Goal: Navigation & Orientation: Find specific page/section

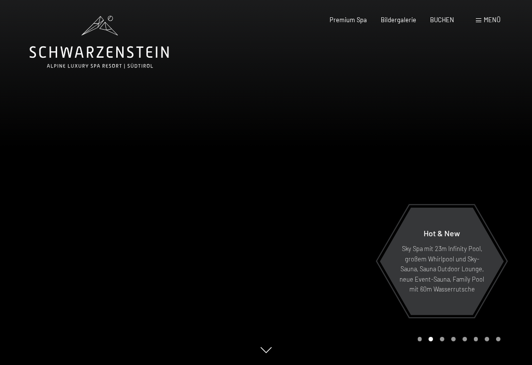
click at [398, 17] on span "Bildergalerie" at bounding box center [398, 20] width 35 height 8
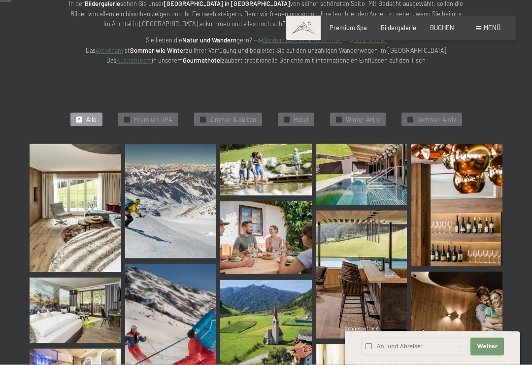
scroll to position [163, 0]
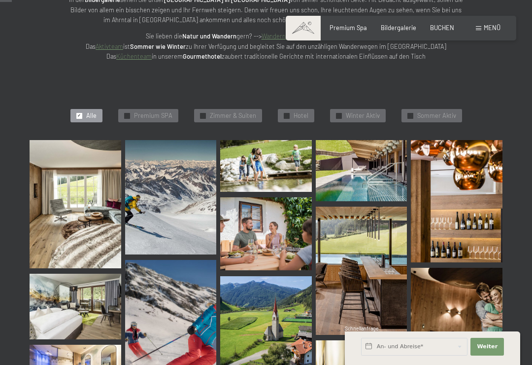
click at [98, 218] on img at bounding box center [76, 204] width 92 height 128
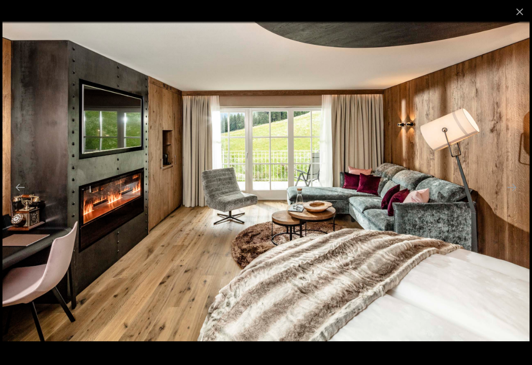
click at [510, 196] on button "Next slide" at bounding box center [512, 186] width 21 height 19
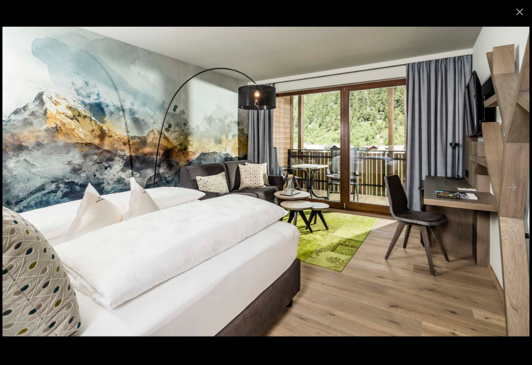
click at [504, 197] on button "Next slide" at bounding box center [512, 186] width 21 height 19
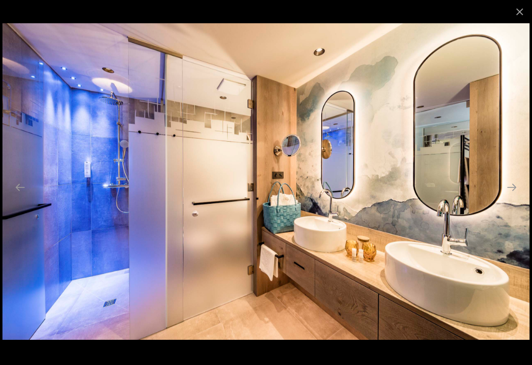
click at [505, 197] on button "Next slide" at bounding box center [512, 186] width 21 height 19
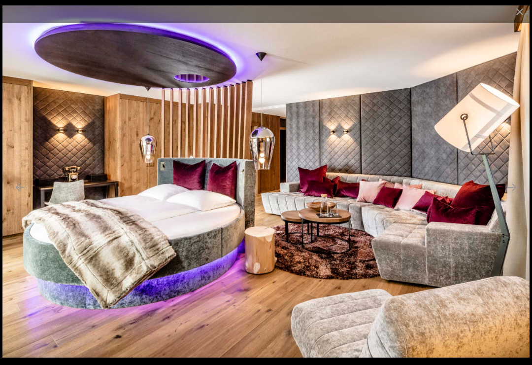
click at [513, 194] on button "Next slide" at bounding box center [512, 186] width 21 height 19
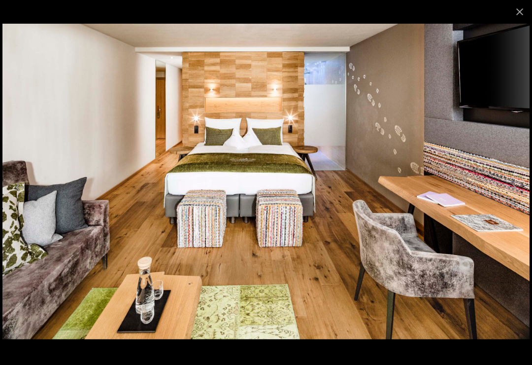
click at [514, 193] on button "Next slide" at bounding box center [512, 186] width 21 height 19
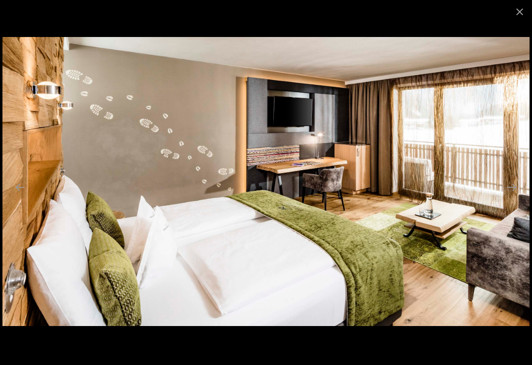
click at [509, 197] on button "Next slide" at bounding box center [512, 186] width 21 height 19
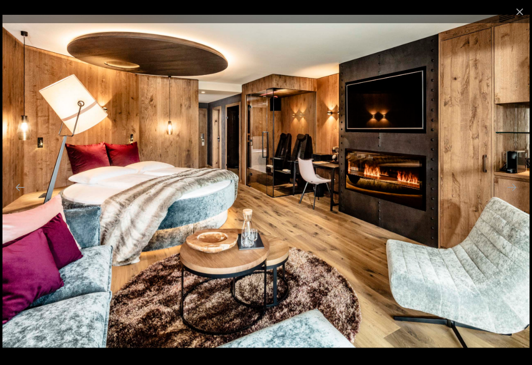
click at [509, 194] on button "Next slide" at bounding box center [512, 186] width 21 height 19
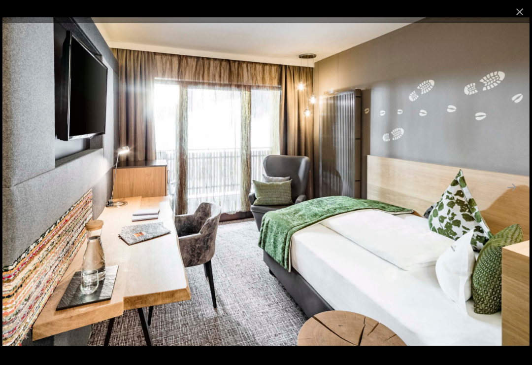
click at [518, 191] on button "Next slide" at bounding box center [512, 186] width 21 height 19
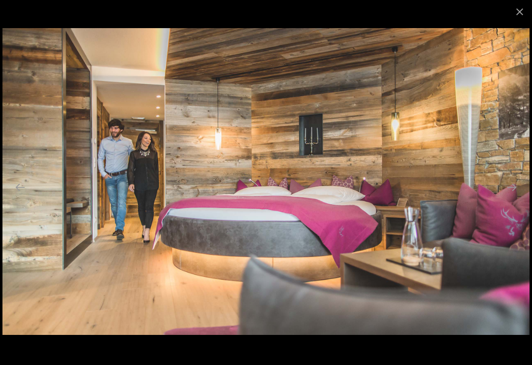
click at [508, 197] on button "Next slide" at bounding box center [512, 186] width 21 height 19
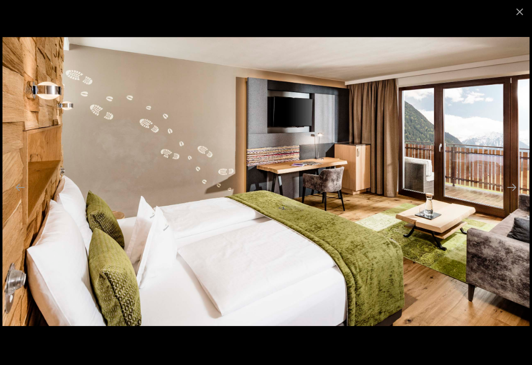
click at [514, 193] on button "Next slide" at bounding box center [512, 186] width 21 height 19
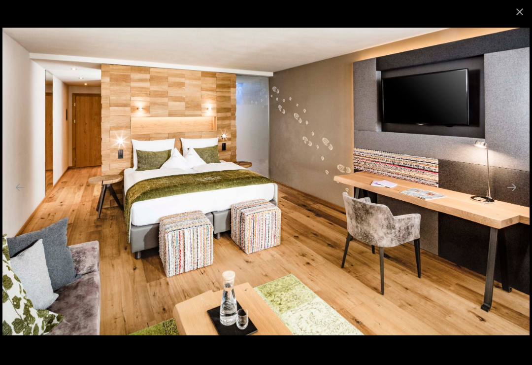
click at [510, 197] on button "Next slide" at bounding box center [512, 186] width 21 height 19
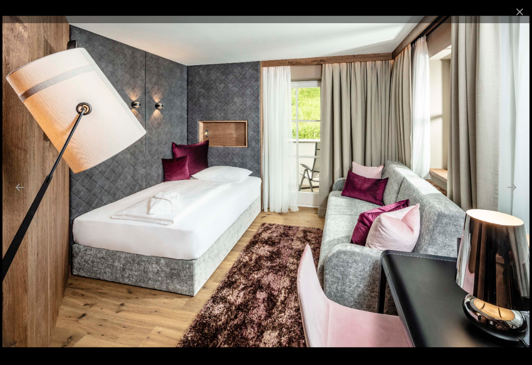
click at [515, 193] on button "Next slide" at bounding box center [512, 186] width 21 height 19
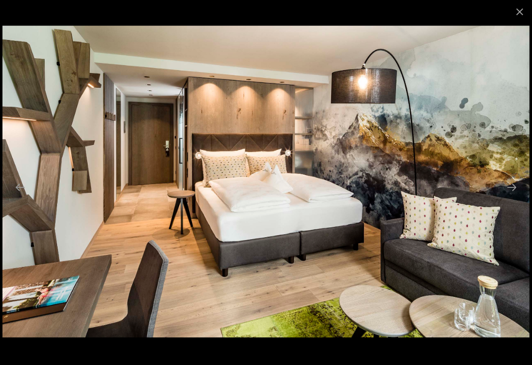
click at [514, 193] on button "Next slide" at bounding box center [512, 186] width 21 height 19
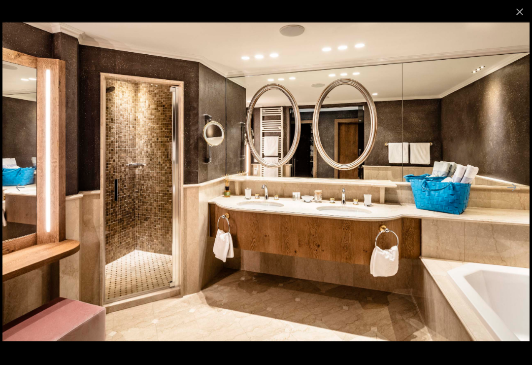
click at [518, 191] on button "Next slide" at bounding box center [512, 186] width 21 height 19
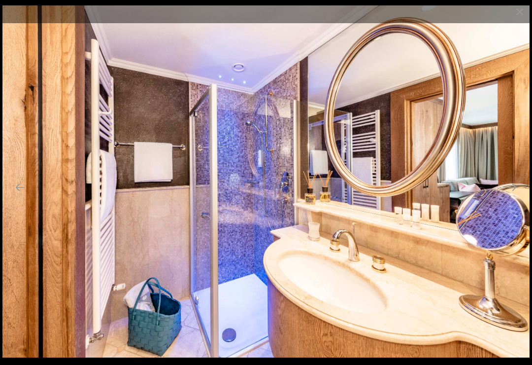
click at [516, 193] on button "Next slide" at bounding box center [512, 186] width 21 height 19
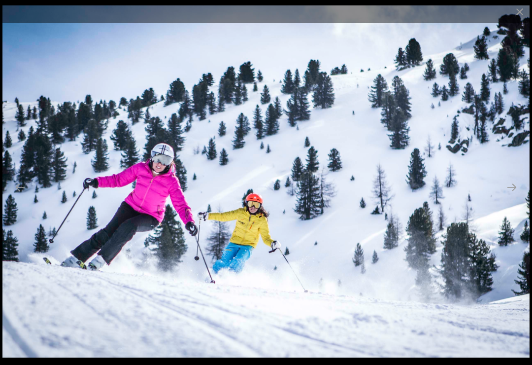
click at [521, 191] on button "Next slide" at bounding box center [512, 186] width 21 height 19
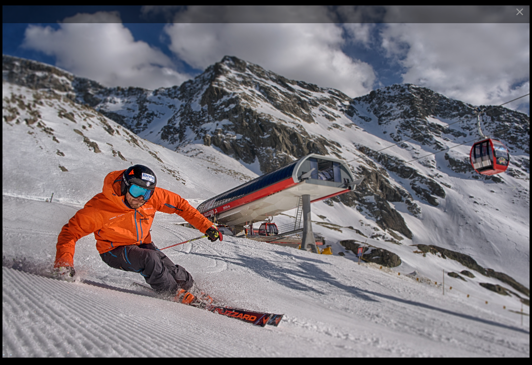
click at [515, 192] on button "Next slide" at bounding box center [512, 186] width 21 height 19
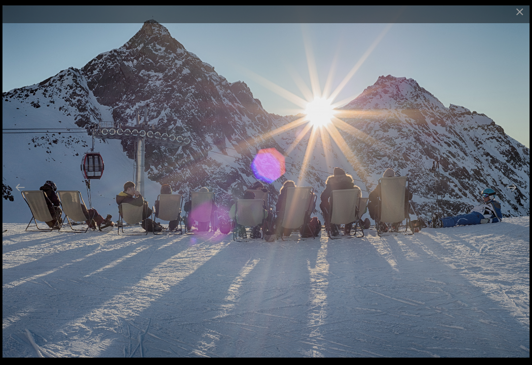
click at [513, 195] on button "Next slide" at bounding box center [512, 186] width 21 height 19
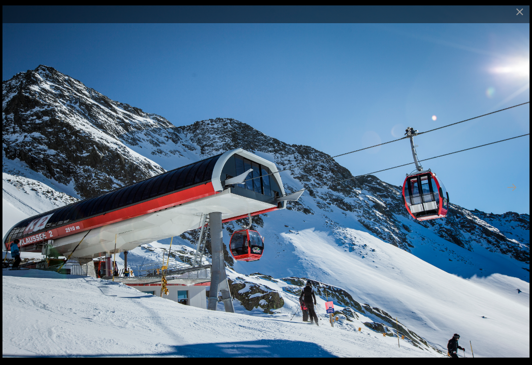
click at [520, 192] on button "Next slide" at bounding box center [512, 186] width 21 height 19
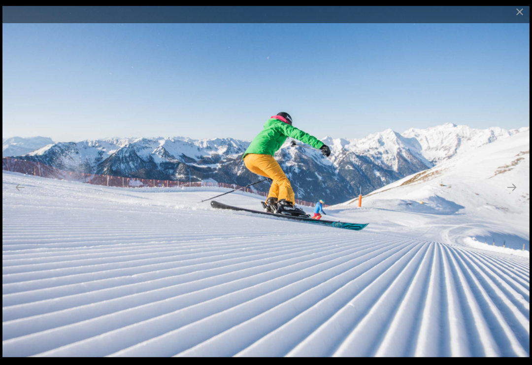
click at [517, 194] on button "Next slide" at bounding box center [512, 186] width 21 height 19
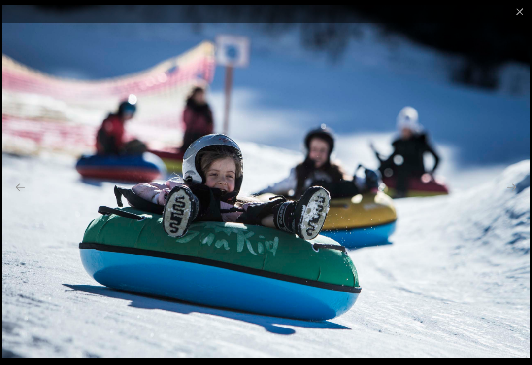
click at [515, 194] on button "Next slide" at bounding box center [512, 186] width 21 height 19
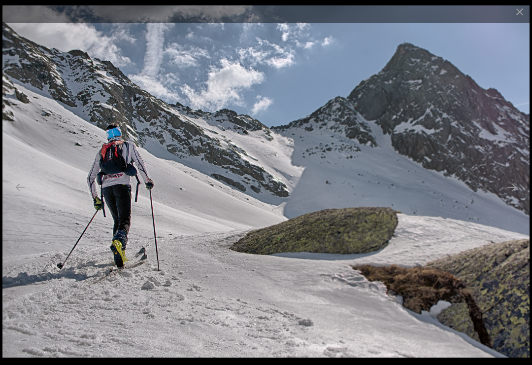
click at [522, 191] on button "Next slide" at bounding box center [512, 186] width 21 height 19
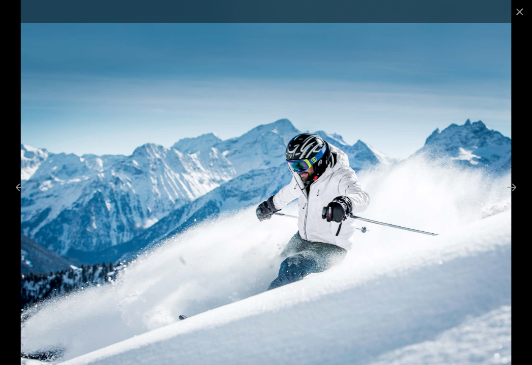
click at [518, 194] on button "Next slide" at bounding box center [512, 186] width 21 height 19
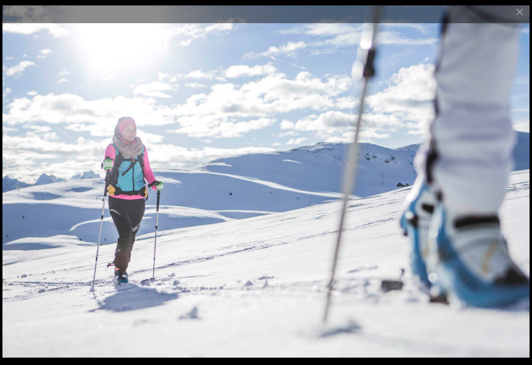
click at [518, 193] on button "Next slide" at bounding box center [512, 186] width 21 height 19
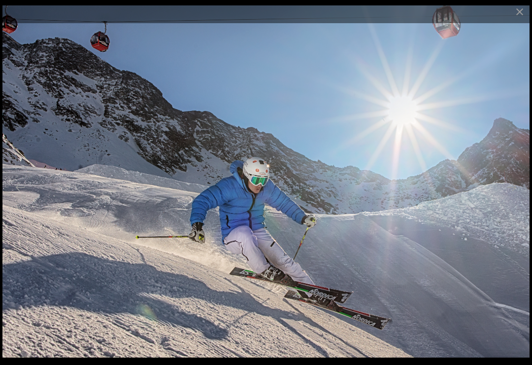
click at [520, 192] on button "Next slide" at bounding box center [512, 186] width 21 height 19
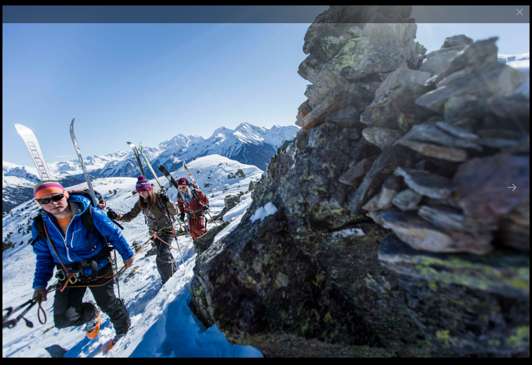
click at [516, 192] on button "Next slide" at bounding box center [512, 186] width 21 height 19
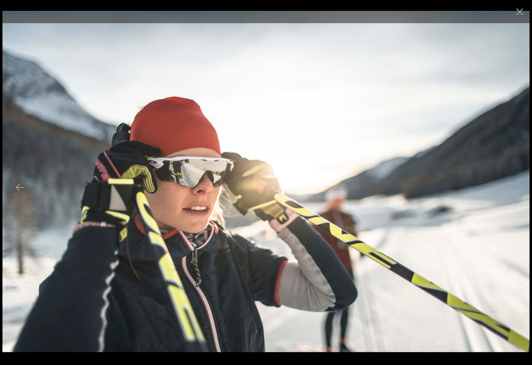
click at [513, 197] on button "Next slide" at bounding box center [512, 186] width 21 height 19
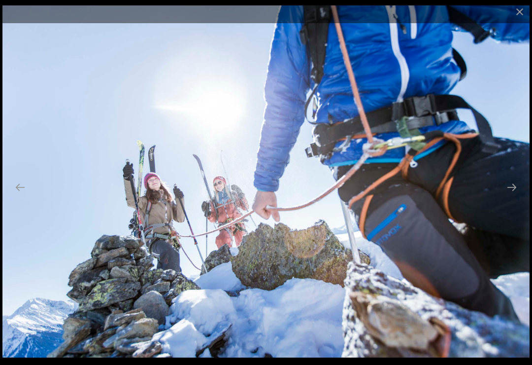
click at [516, 189] on button "Next slide" at bounding box center [512, 186] width 21 height 19
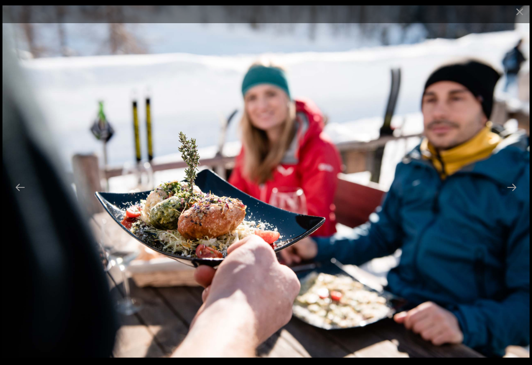
click at [517, 192] on button "Next slide" at bounding box center [512, 186] width 21 height 19
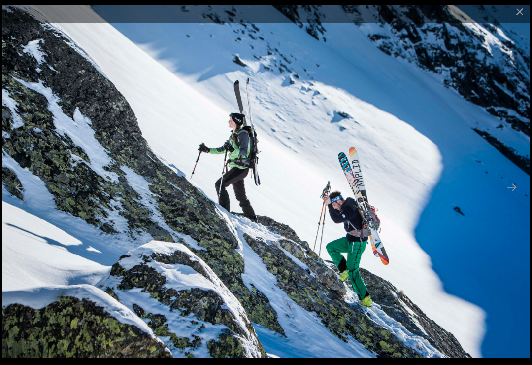
click at [517, 189] on button "Next slide" at bounding box center [512, 186] width 21 height 19
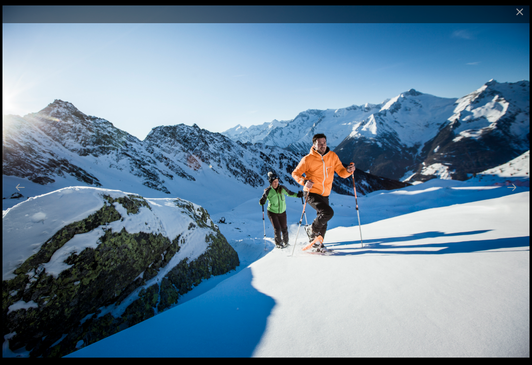
click at [518, 188] on button "Next slide" at bounding box center [512, 186] width 21 height 19
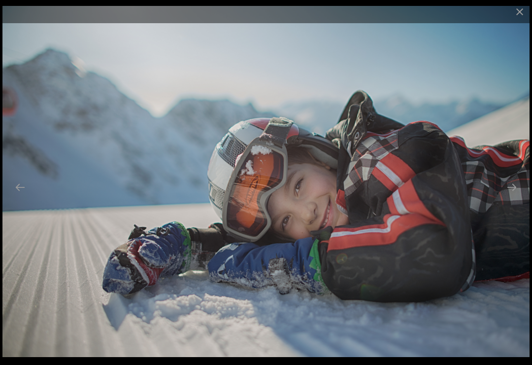
click at [515, 193] on button "Next slide" at bounding box center [512, 186] width 21 height 19
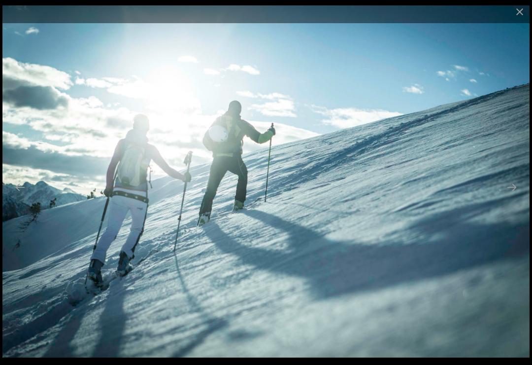
click at [515, 190] on button "Next slide" at bounding box center [512, 186] width 21 height 19
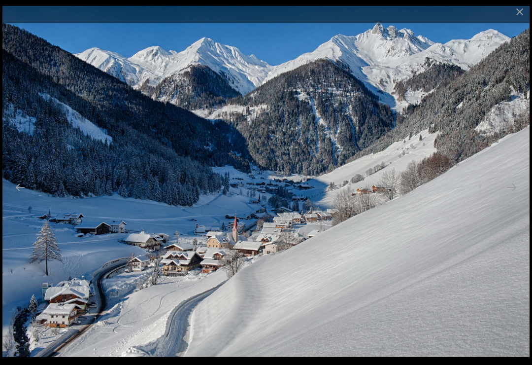
click at [515, 194] on button "Next slide" at bounding box center [512, 186] width 21 height 19
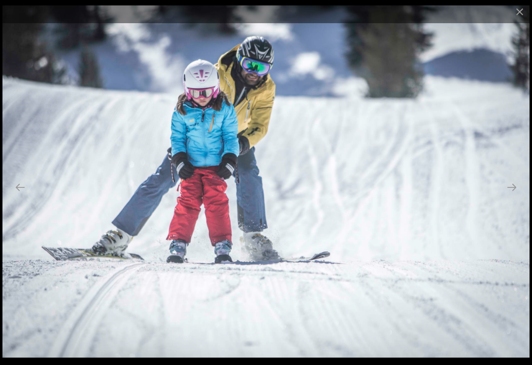
click at [518, 193] on button "Next slide" at bounding box center [512, 186] width 21 height 19
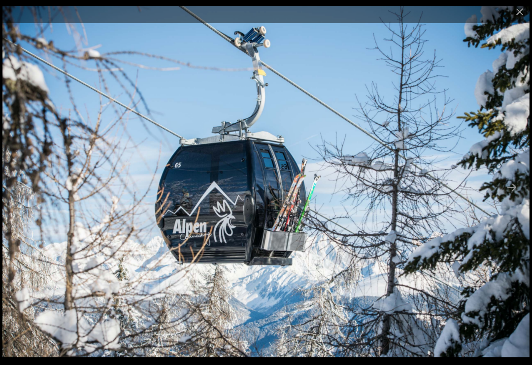
click at [520, 192] on button "Next slide" at bounding box center [512, 186] width 21 height 19
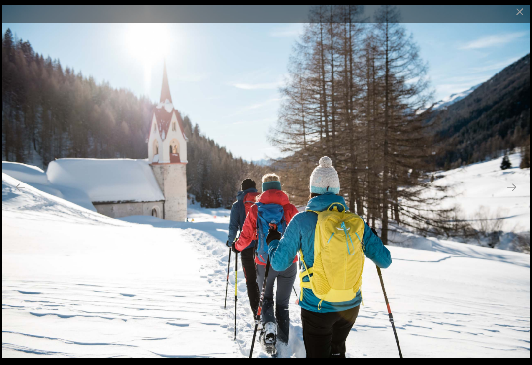
click at [518, 191] on button "Next slide" at bounding box center [512, 186] width 21 height 19
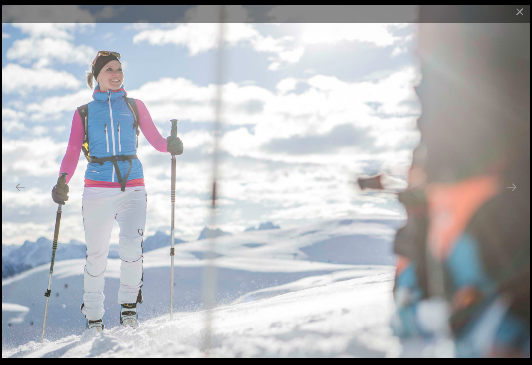
click at [513, 195] on button "Next slide" at bounding box center [512, 186] width 21 height 19
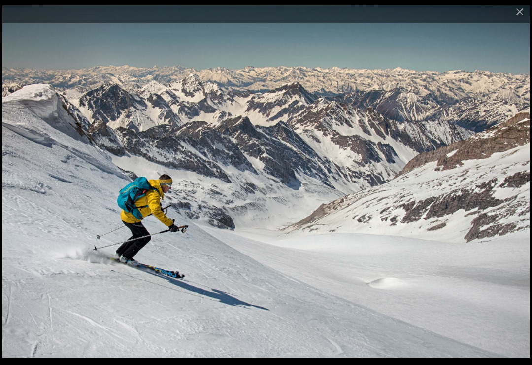
click at [519, 190] on button "Next slide" at bounding box center [512, 186] width 21 height 19
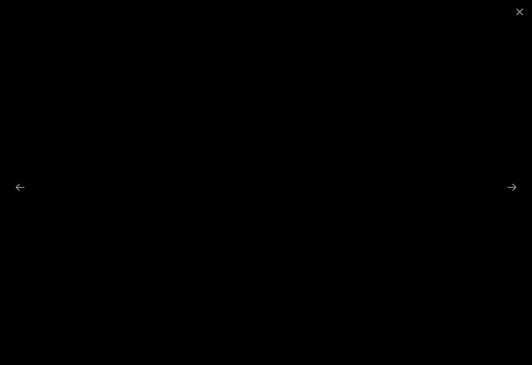
click at [521, 190] on button "Next slide" at bounding box center [512, 186] width 21 height 19
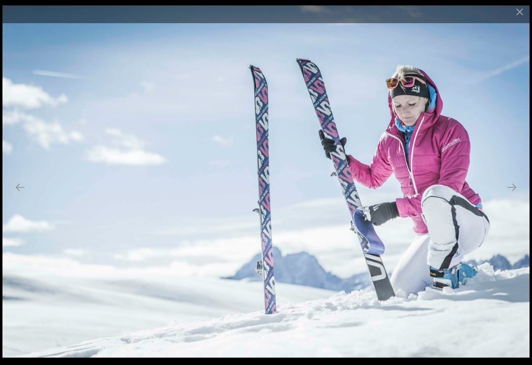
click at [519, 191] on button "Next slide" at bounding box center [512, 186] width 21 height 19
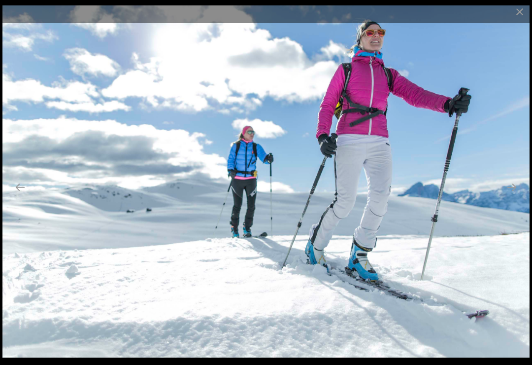
click at [517, 190] on button "Next slide" at bounding box center [512, 186] width 21 height 19
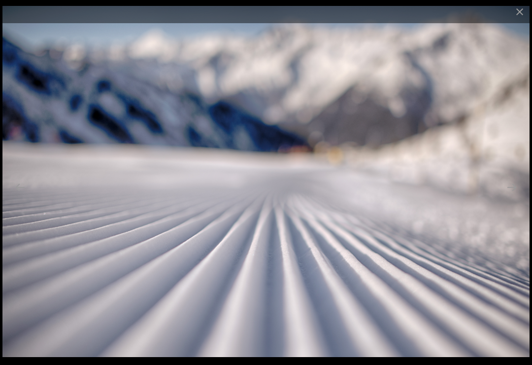
click at [522, 190] on button "Next slide" at bounding box center [512, 186] width 21 height 19
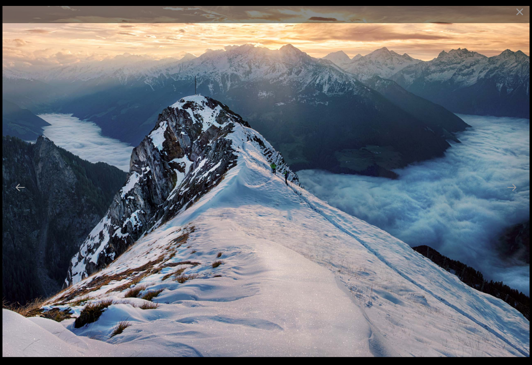
click at [515, 192] on button "Next slide" at bounding box center [512, 186] width 21 height 19
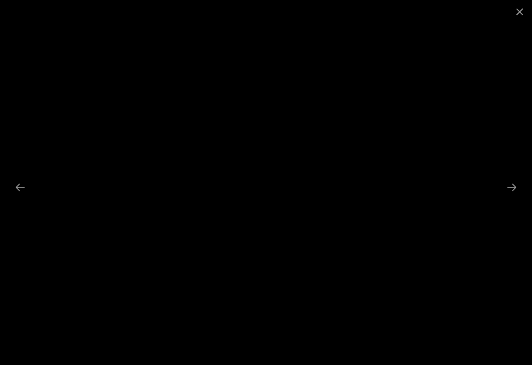
click at [514, 192] on button "Next slide" at bounding box center [512, 186] width 21 height 19
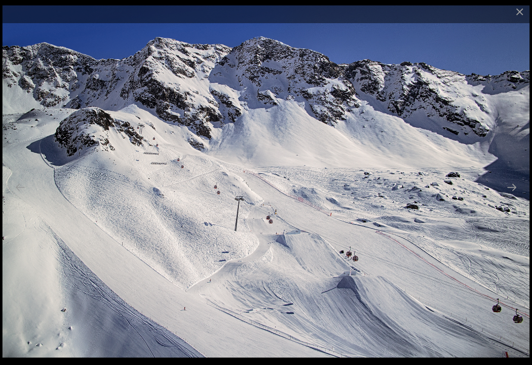
click at [513, 192] on button "Next slide" at bounding box center [512, 186] width 21 height 19
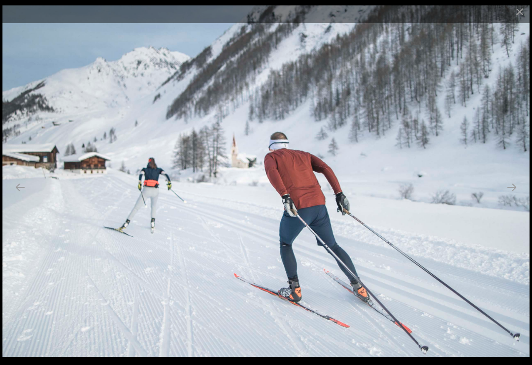
click at [512, 194] on button "Next slide" at bounding box center [512, 186] width 21 height 19
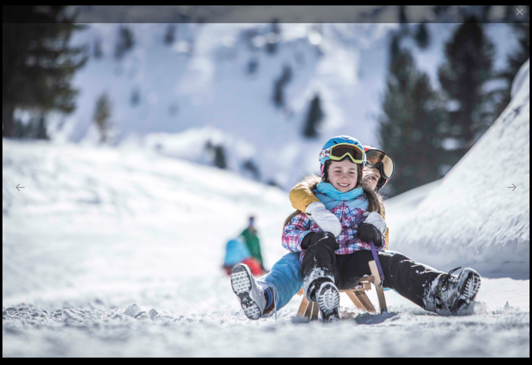
click at [514, 192] on button "Next slide" at bounding box center [512, 186] width 21 height 19
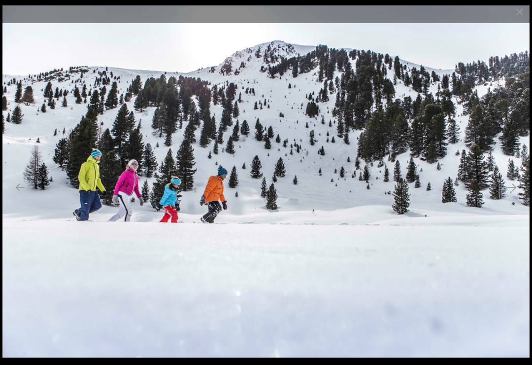
click at [509, 195] on button "Next slide" at bounding box center [512, 186] width 21 height 19
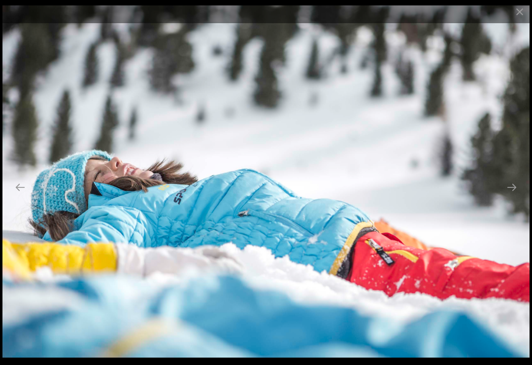
click at [512, 194] on button "Next slide" at bounding box center [512, 186] width 21 height 19
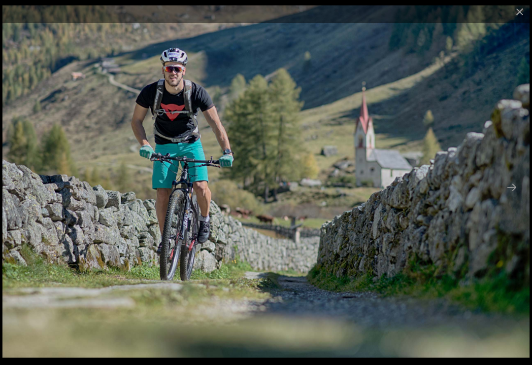
click at [510, 195] on button "Next slide" at bounding box center [512, 186] width 21 height 19
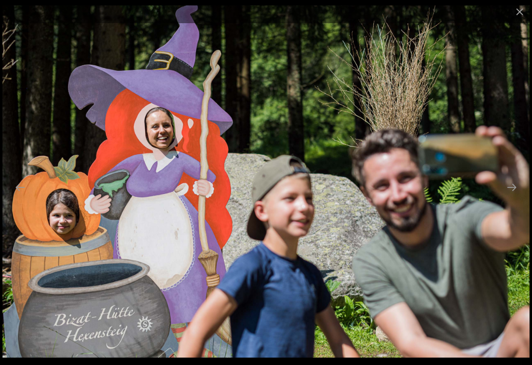
click at [513, 194] on button "Next slide" at bounding box center [512, 186] width 21 height 19
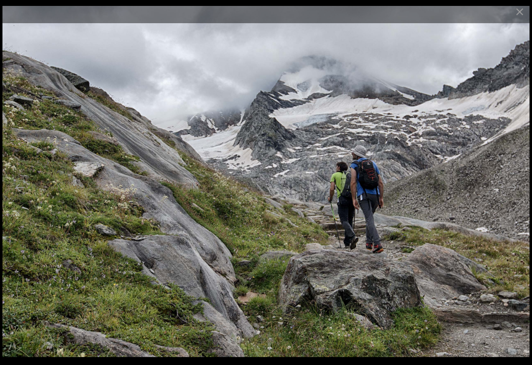
click at [513, 194] on button "Next slide" at bounding box center [512, 186] width 21 height 19
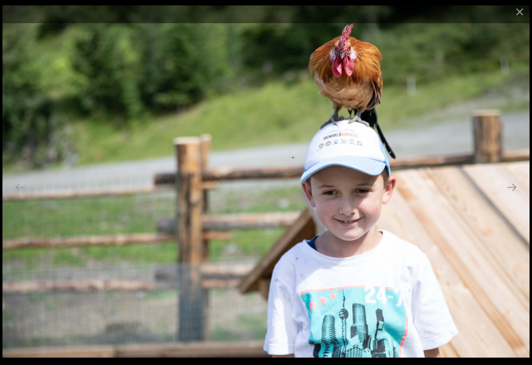
click at [515, 192] on button "Next slide" at bounding box center [512, 186] width 21 height 19
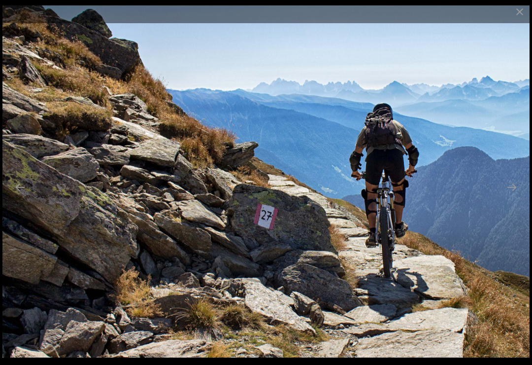
click at [509, 195] on button "Next slide" at bounding box center [512, 186] width 21 height 19
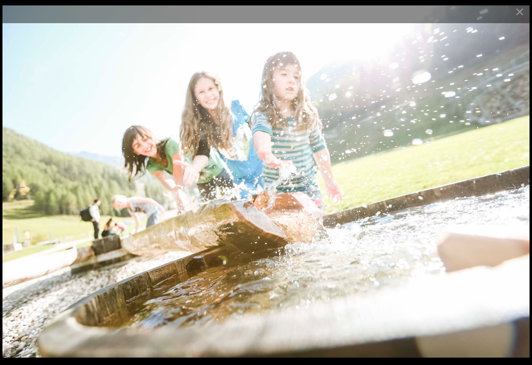
click at [513, 193] on button "Next slide" at bounding box center [512, 186] width 21 height 19
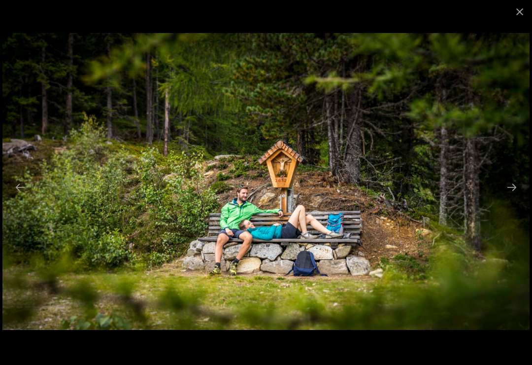
click at [514, 194] on button "Next slide" at bounding box center [512, 186] width 21 height 19
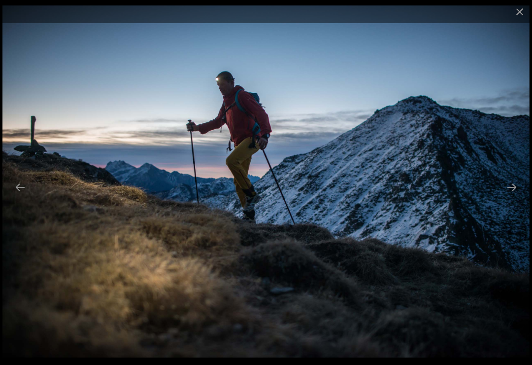
click at [514, 193] on button "Next slide" at bounding box center [512, 186] width 21 height 19
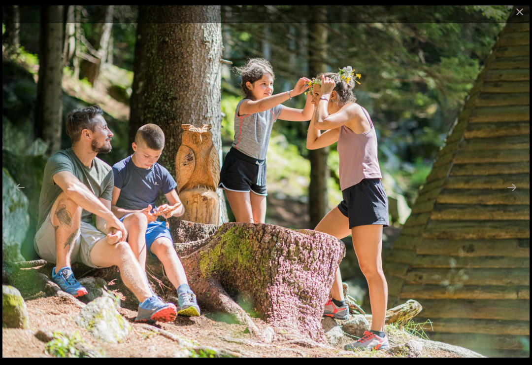
click at [522, 191] on button "Next slide" at bounding box center [512, 186] width 21 height 19
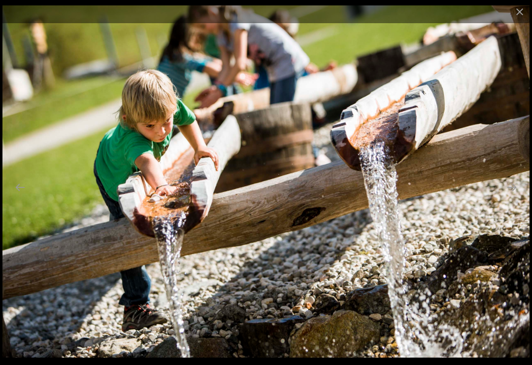
click at [515, 196] on button "Next slide" at bounding box center [512, 186] width 21 height 19
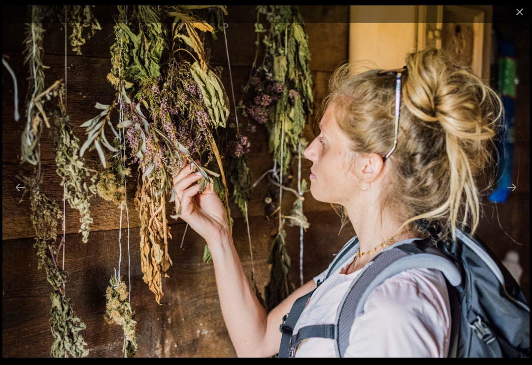
click at [516, 192] on button "Next slide" at bounding box center [512, 186] width 21 height 19
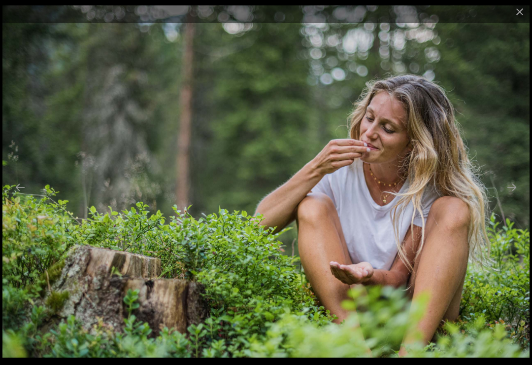
click at [513, 197] on button "Next slide" at bounding box center [512, 186] width 21 height 19
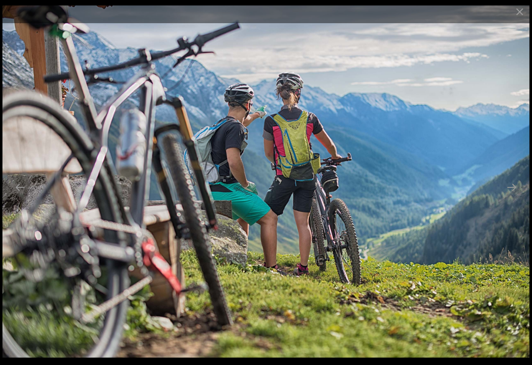
click at [514, 191] on button "Next slide" at bounding box center [512, 186] width 21 height 19
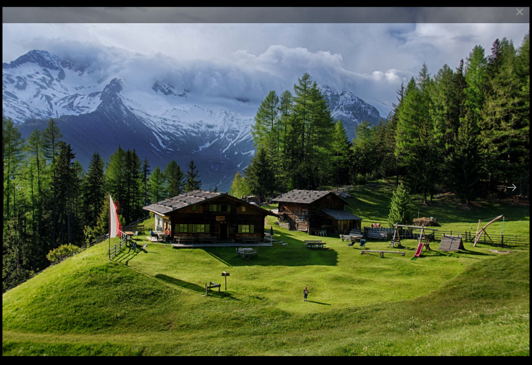
click at [517, 195] on button "Next slide" at bounding box center [512, 186] width 21 height 19
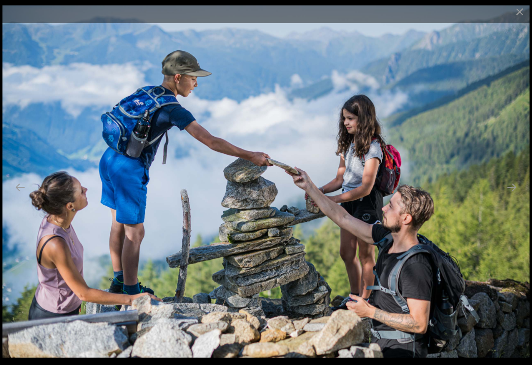
click at [515, 197] on button "Next slide" at bounding box center [512, 186] width 21 height 19
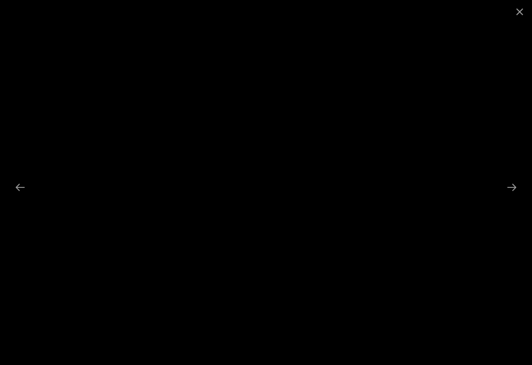
click at [509, 193] on button "Next slide" at bounding box center [512, 186] width 21 height 19
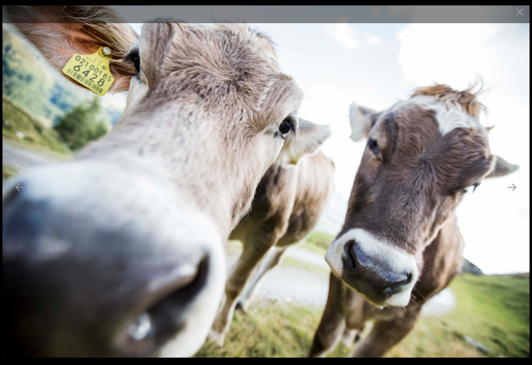
click at [511, 195] on button "Next slide" at bounding box center [512, 186] width 21 height 19
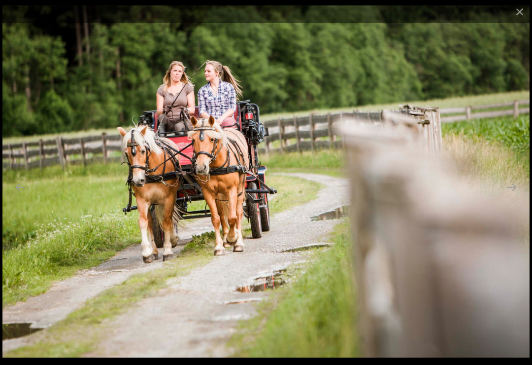
click at [513, 197] on button "Next slide" at bounding box center [512, 186] width 21 height 19
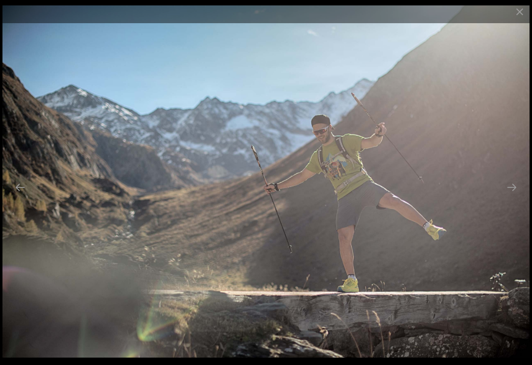
click at [515, 193] on button "Next slide" at bounding box center [512, 186] width 21 height 19
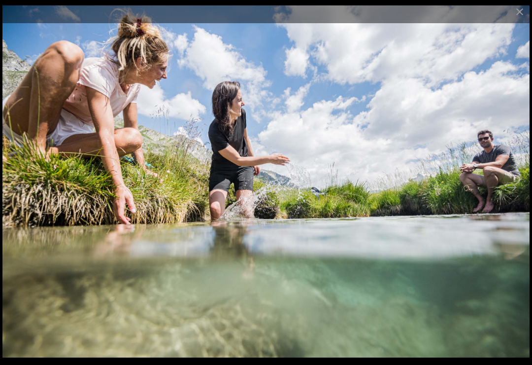
click at [508, 197] on button "Next slide" at bounding box center [512, 186] width 21 height 19
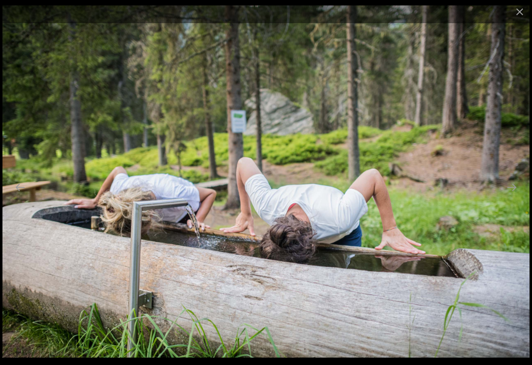
click at [505, 197] on button "Next slide" at bounding box center [512, 186] width 21 height 19
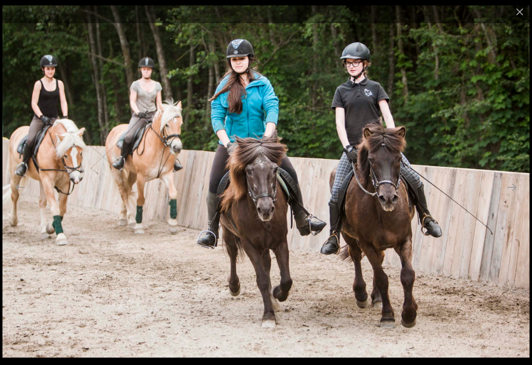
click at [505, 197] on button "Next slide" at bounding box center [512, 186] width 21 height 19
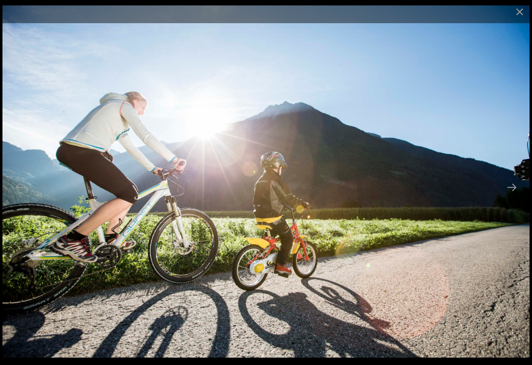
click at [505, 197] on button "Next slide" at bounding box center [512, 186] width 21 height 19
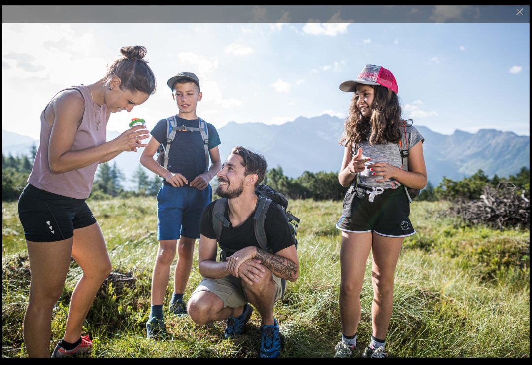
click at [505, 197] on button "Next slide" at bounding box center [512, 186] width 21 height 19
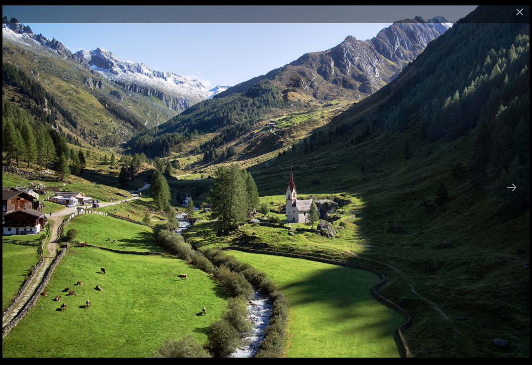
click at [503, 197] on button "Next slide" at bounding box center [512, 186] width 21 height 19
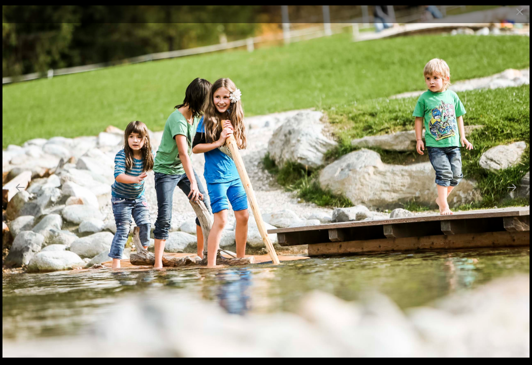
click at [508, 197] on button "Next slide" at bounding box center [512, 186] width 21 height 19
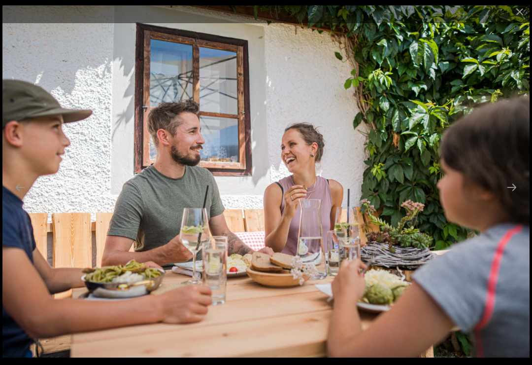
click at [504, 197] on button "Next slide" at bounding box center [512, 186] width 21 height 19
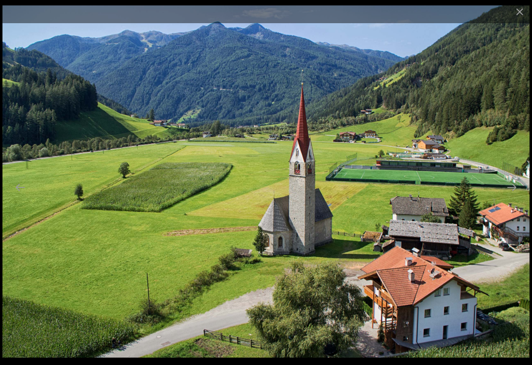
click at [506, 197] on button "Next slide" at bounding box center [512, 186] width 21 height 19
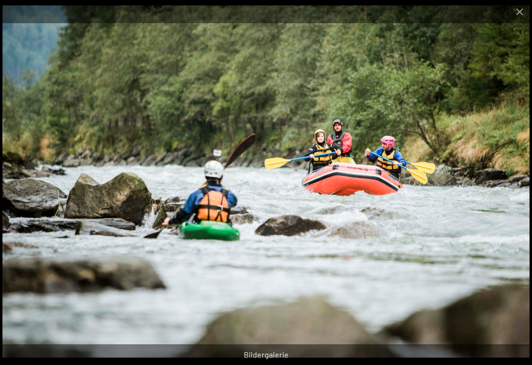
click at [507, 197] on button "Next slide" at bounding box center [512, 186] width 21 height 19
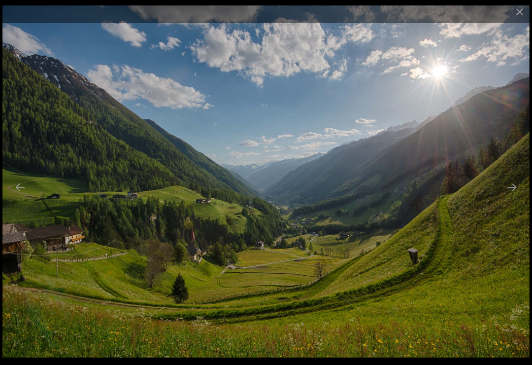
click at [512, 196] on button "Next slide" at bounding box center [512, 186] width 21 height 19
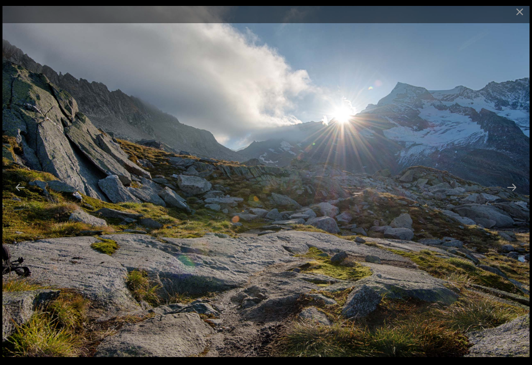
click at [514, 192] on button "Next slide" at bounding box center [512, 186] width 21 height 19
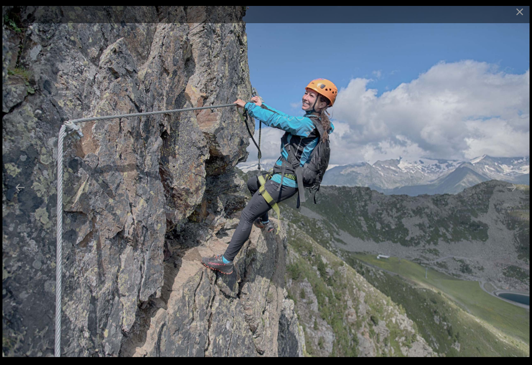
click at [510, 195] on button "Next slide" at bounding box center [512, 186] width 21 height 19
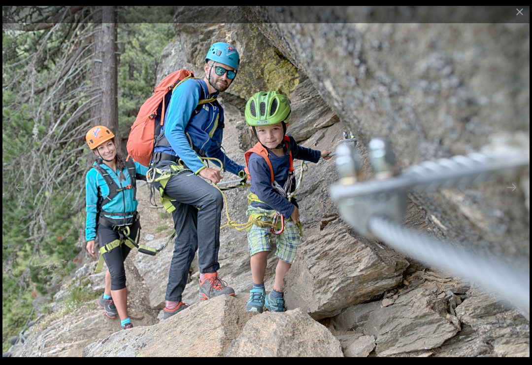
click at [508, 197] on button "Next slide" at bounding box center [512, 186] width 21 height 19
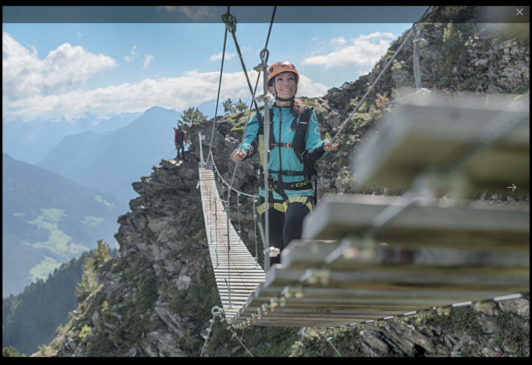
click at [503, 197] on button "Next slide" at bounding box center [512, 186] width 21 height 19
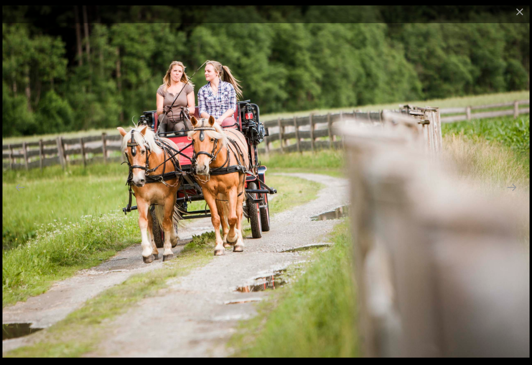
click at [505, 197] on button "Next slide" at bounding box center [512, 186] width 21 height 19
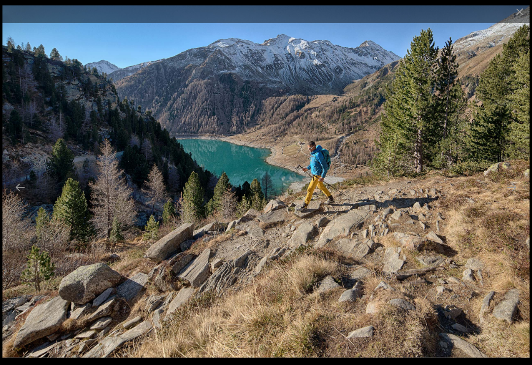
click at [513, 194] on button "Next slide" at bounding box center [512, 186] width 21 height 19
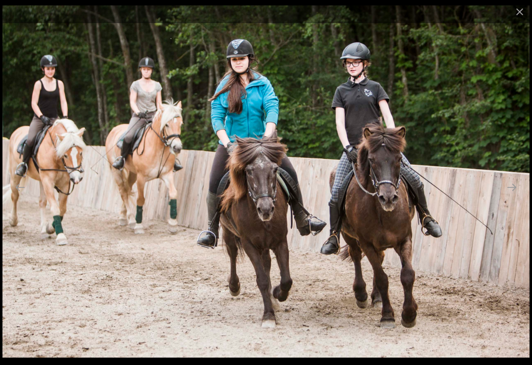
click at [516, 188] on button "Next slide" at bounding box center [512, 186] width 21 height 19
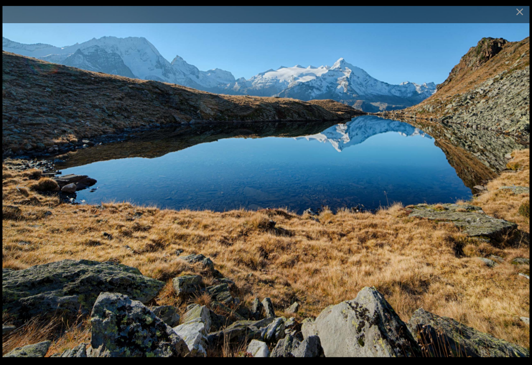
click at [516, 195] on button "Next slide" at bounding box center [512, 186] width 21 height 19
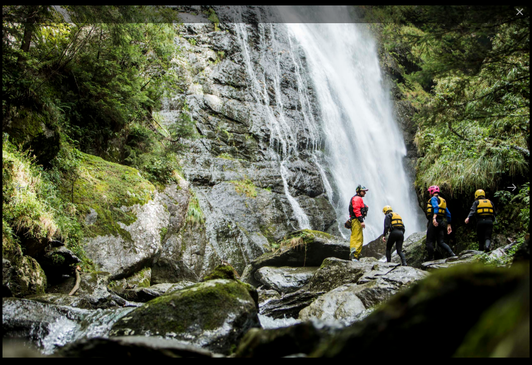
click at [512, 197] on button "Next slide" at bounding box center [512, 186] width 21 height 19
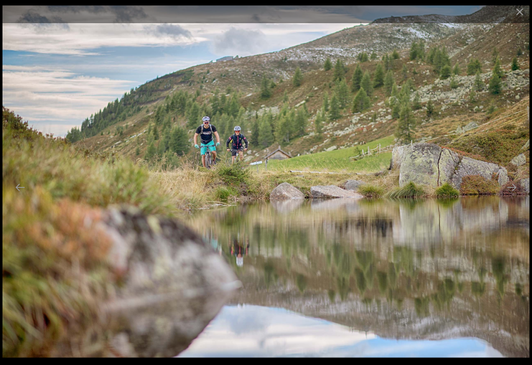
click at [518, 191] on button "Next slide" at bounding box center [512, 186] width 21 height 19
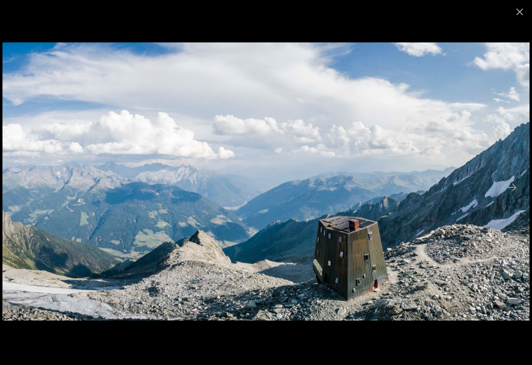
click at [515, 186] on button "Next slide" at bounding box center [512, 186] width 21 height 19
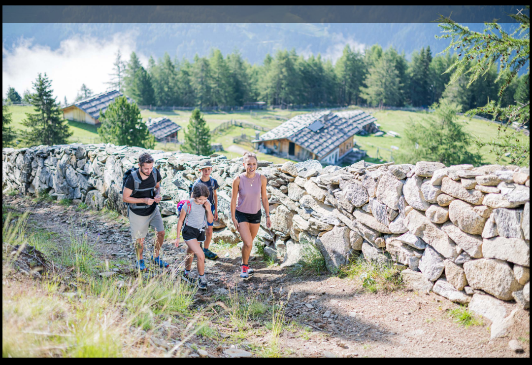
click at [511, 192] on button "Next slide" at bounding box center [512, 186] width 21 height 19
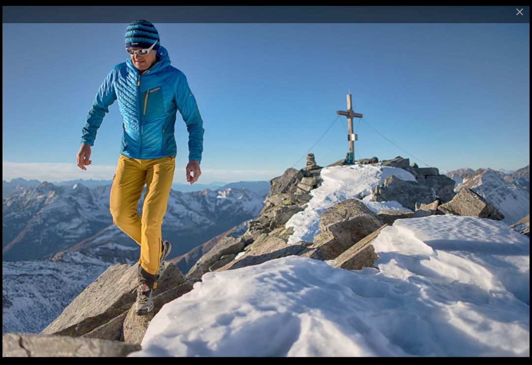
click at [511, 193] on button "Next slide" at bounding box center [512, 186] width 21 height 19
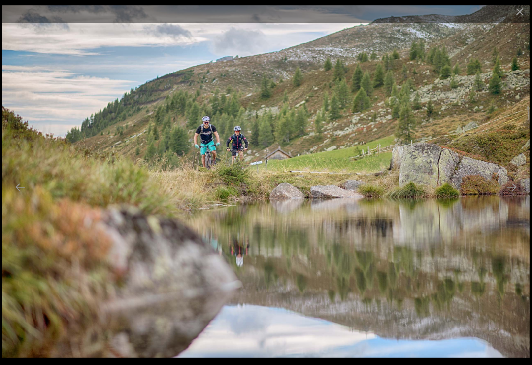
click at [513, 190] on button "Next slide" at bounding box center [512, 186] width 21 height 19
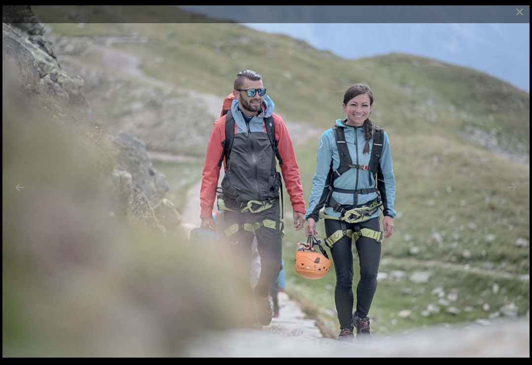
click at [510, 193] on button "Next slide" at bounding box center [512, 186] width 21 height 19
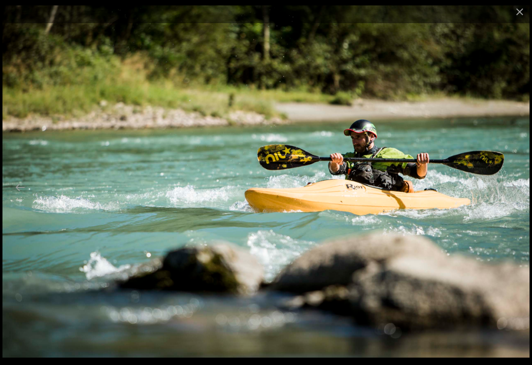
click at [514, 189] on button "Next slide" at bounding box center [512, 186] width 21 height 19
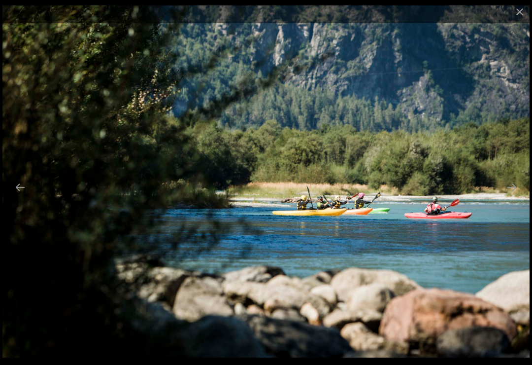
click at [519, 186] on button "Next slide" at bounding box center [512, 186] width 21 height 19
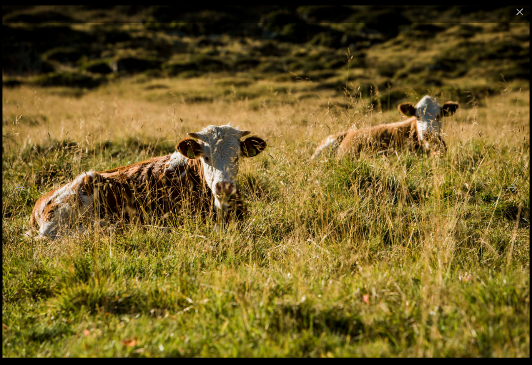
click at [513, 189] on button "Next slide" at bounding box center [512, 186] width 21 height 19
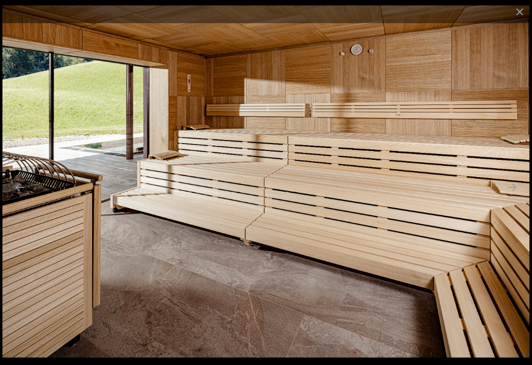
click at [515, 188] on button "Next slide" at bounding box center [512, 186] width 21 height 19
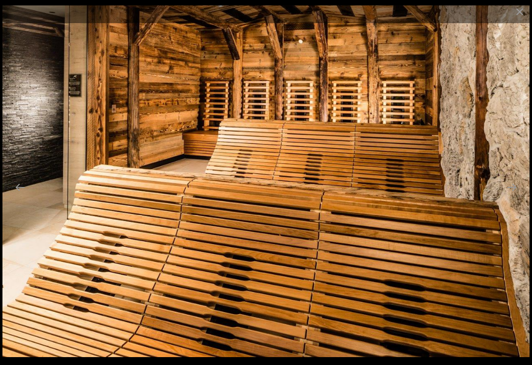
click at [521, 189] on button "Next slide" at bounding box center [512, 186] width 21 height 19
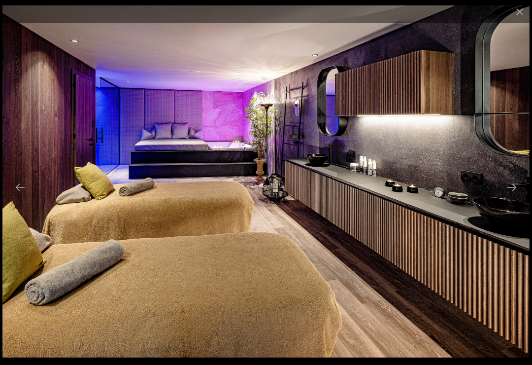
click at [512, 195] on button "Next slide" at bounding box center [512, 186] width 21 height 19
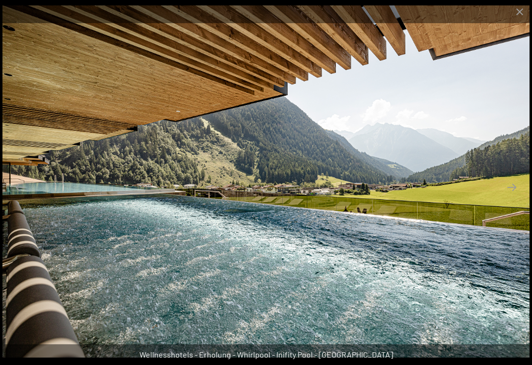
click at [510, 191] on button "Next slide" at bounding box center [512, 186] width 21 height 19
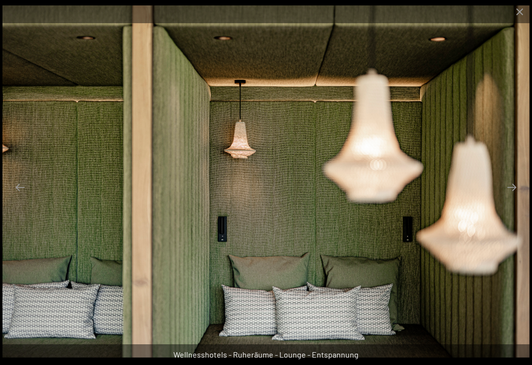
click at [512, 196] on button "Next slide" at bounding box center [512, 186] width 21 height 19
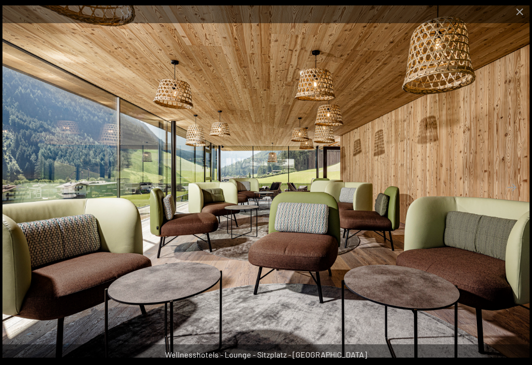
click at [513, 196] on button "Next slide" at bounding box center [512, 186] width 21 height 19
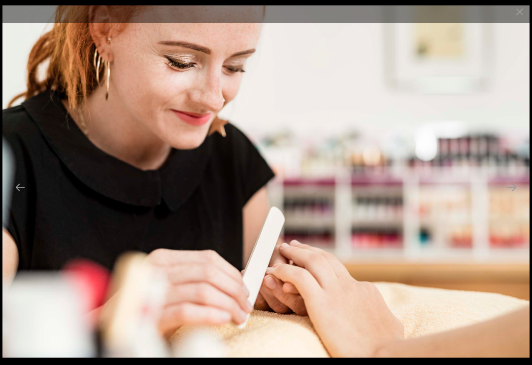
click at [505, 196] on button "Next slide" at bounding box center [512, 186] width 21 height 19
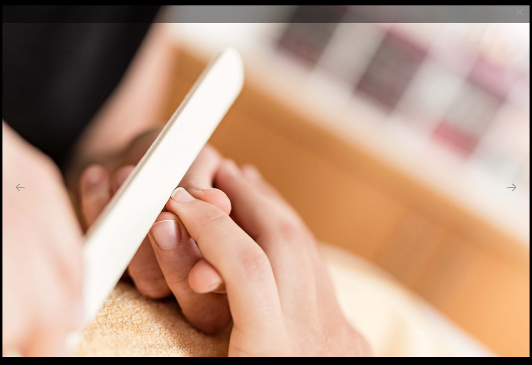
click at [507, 193] on button "Next slide" at bounding box center [512, 186] width 21 height 19
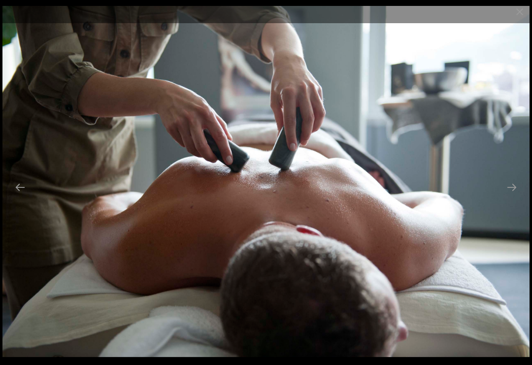
click at [509, 194] on button "Next slide" at bounding box center [512, 186] width 21 height 19
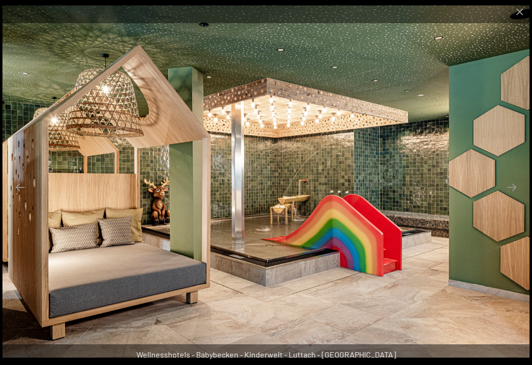
click at [510, 195] on button "Next slide" at bounding box center [512, 186] width 21 height 19
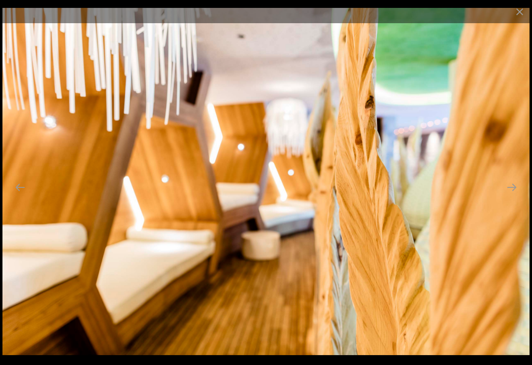
click at [514, 197] on button "Next slide" at bounding box center [512, 186] width 21 height 19
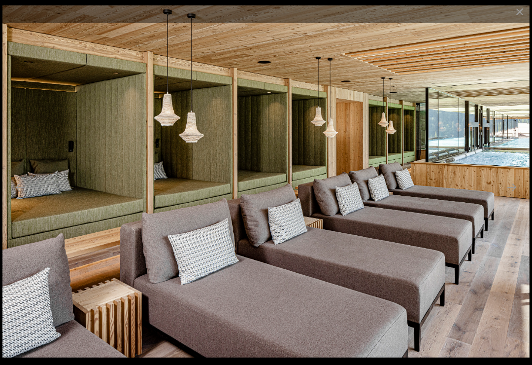
click at [513, 197] on button "Next slide" at bounding box center [512, 186] width 21 height 19
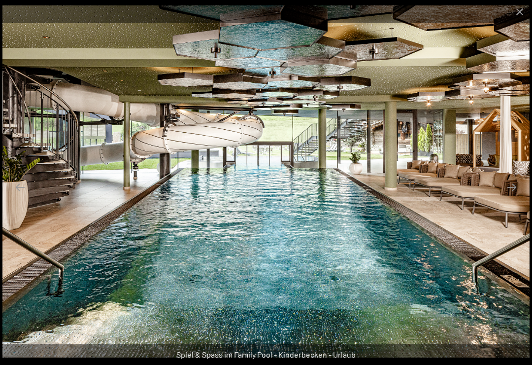
click at [516, 197] on button "Next slide" at bounding box center [512, 186] width 21 height 19
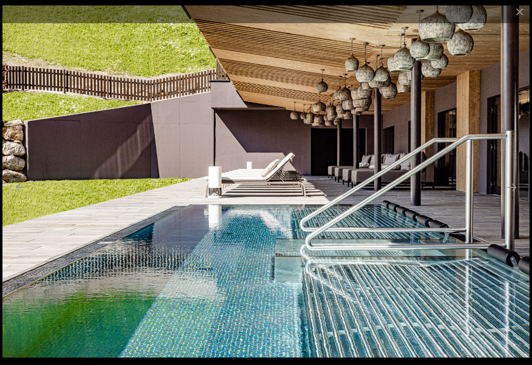
click at [517, 197] on button "Next slide" at bounding box center [512, 186] width 21 height 19
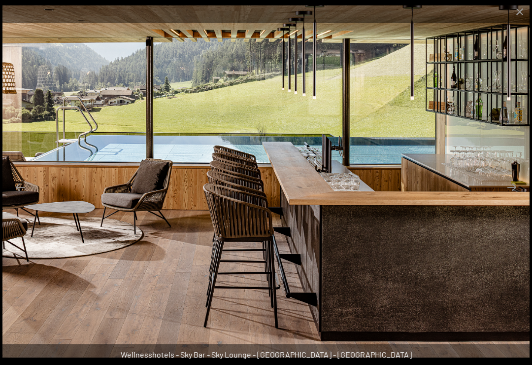
click at [513, 197] on button "Next slide" at bounding box center [512, 186] width 21 height 19
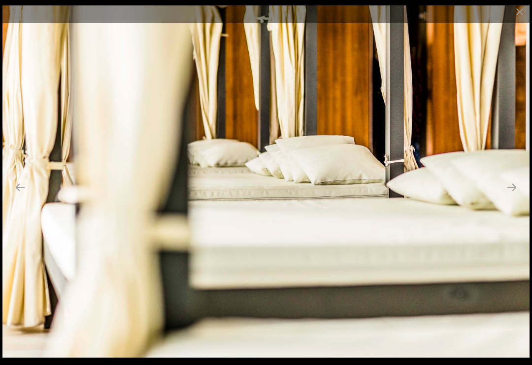
click at [513, 192] on button "Next slide" at bounding box center [512, 186] width 21 height 19
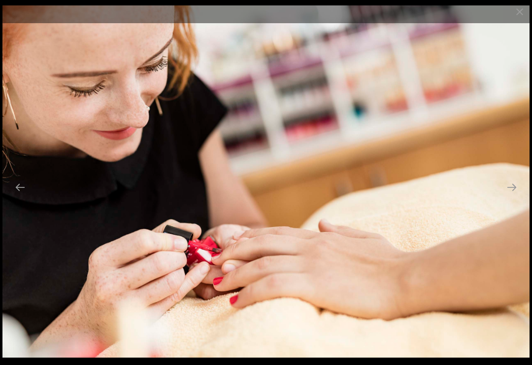
click at [513, 196] on button "Next slide" at bounding box center [512, 186] width 21 height 19
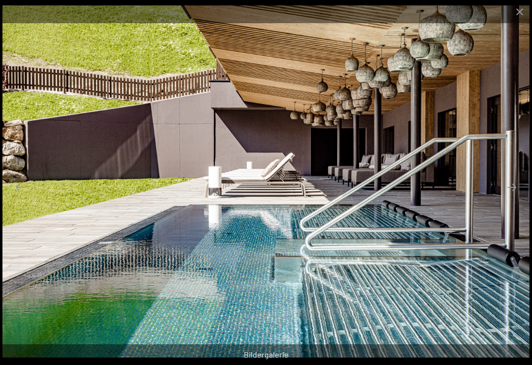
click at [514, 195] on button "Next slide" at bounding box center [512, 186] width 21 height 19
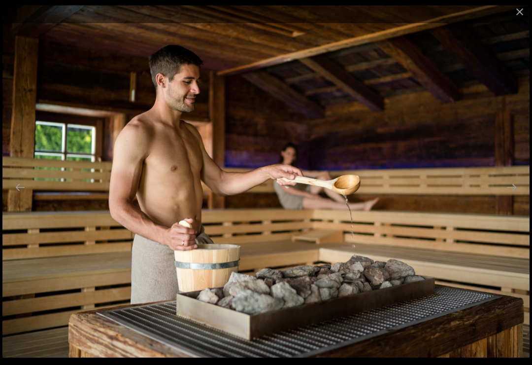
click at [508, 194] on button "Next slide" at bounding box center [512, 186] width 21 height 19
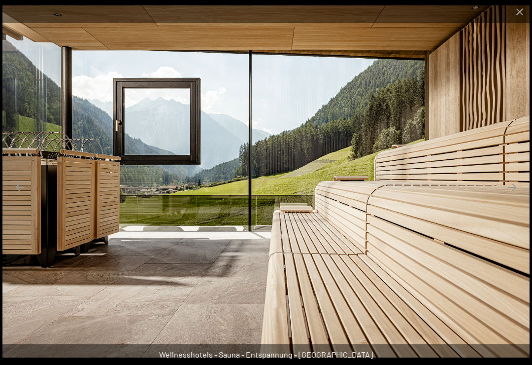
click at [511, 188] on button "Next slide" at bounding box center [512, 186] width 21 height 19
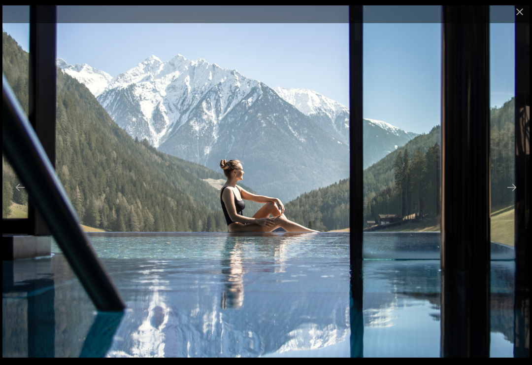
click at [511, 194] on button "Next slide" at bounding box center [512, 186] width 21 height 19
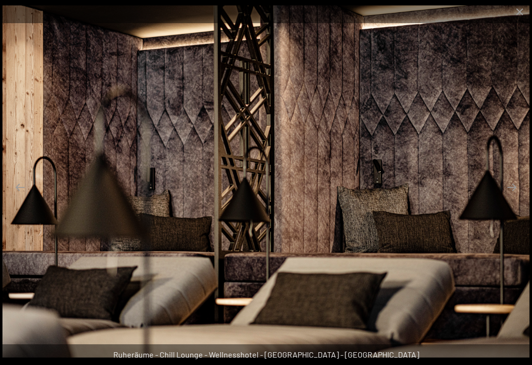
click at [512, 189] on button "Next slide" at bounding box center [512, 186] width 21 height 19
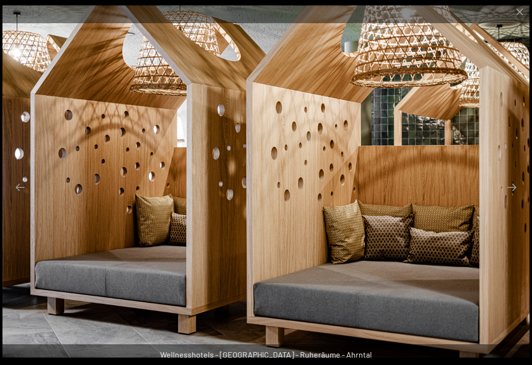
click at [514, 197] on button "Next slide" at bounding box center [512, 186] width 21 height 19
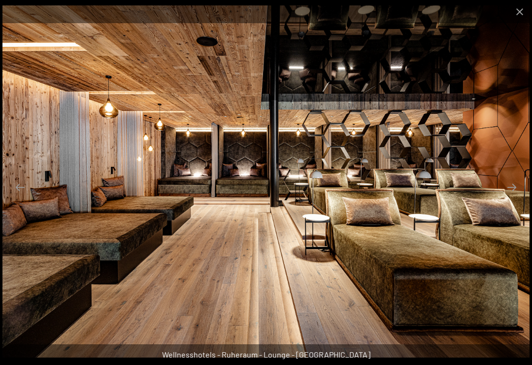
click at [514, 195] on button "Next slide" at bounding box center [512, 186] width 21 height 19
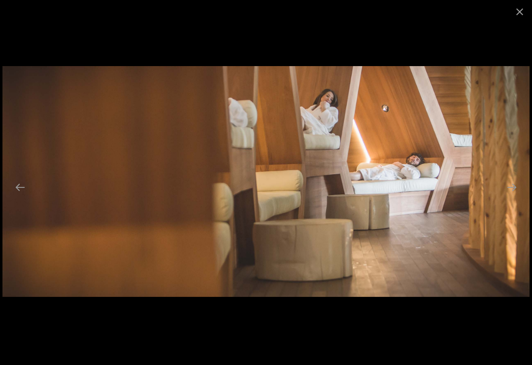
click at [513, 197] on button "Next slide" at bounding box center [512, 186] width 21 height 19
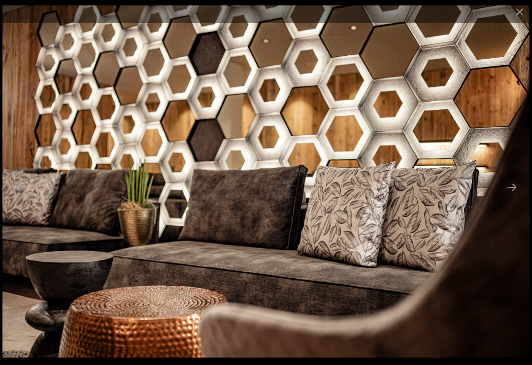
click at [508, 197] on button "Next slide" at bounding box center [512, 186] width 21 height 19
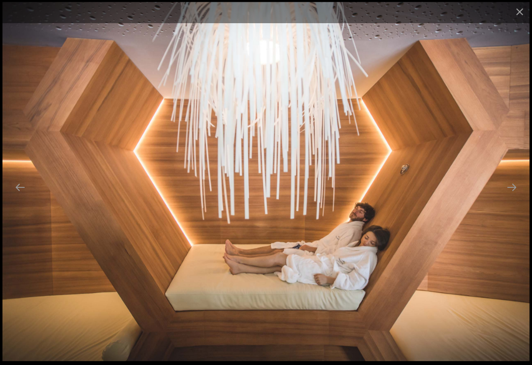
click at [516, 195] on button "Next slide" at bounding box center [512, 186] width 21 height 19
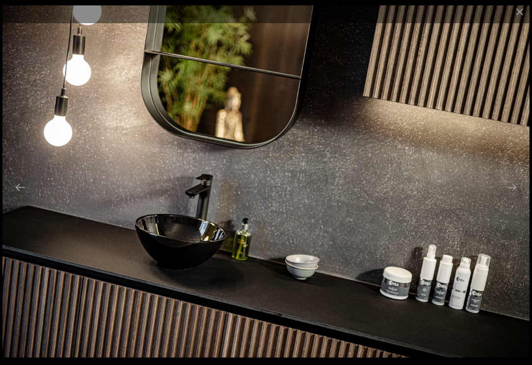
click at [513, 196] on button "Next slide" at bounding box center [512, 186] width 21 height 19
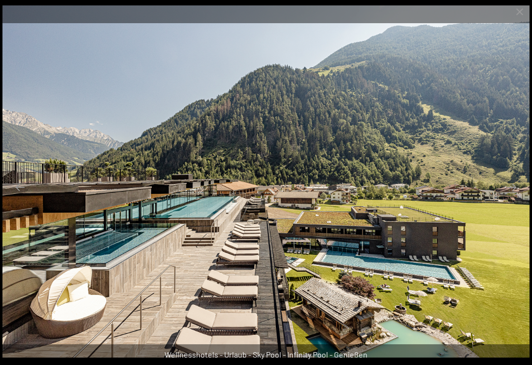
click at [519, 197] on button "Next slide" at bounding box center [512, 186] width 21 height 19
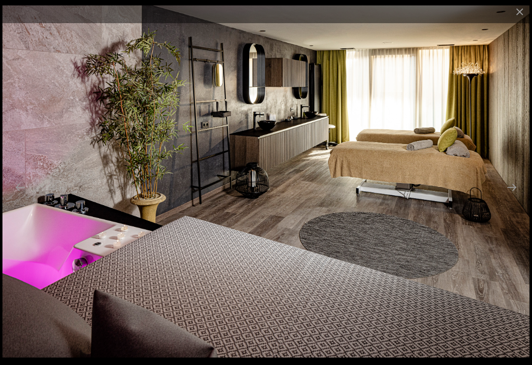
click at [511, 197] on button "Next slide" at bounding box center [512, 186] width 21 height 19
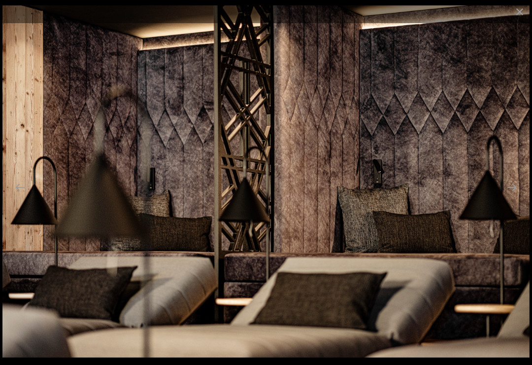
click at [510, 197] on button "Next slide" at bounding box center [512, 186] width 21 height 19
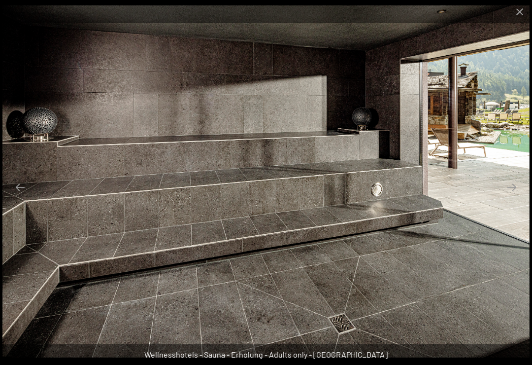
click at [510, 197] on button "Next slide" at bounding box center [512, 186] width 21 height 19
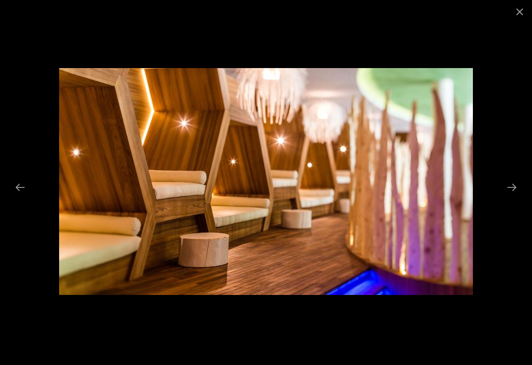
click at [508, 197] on button "Next slide" at bounding box center [512, 186] width 21 height 19
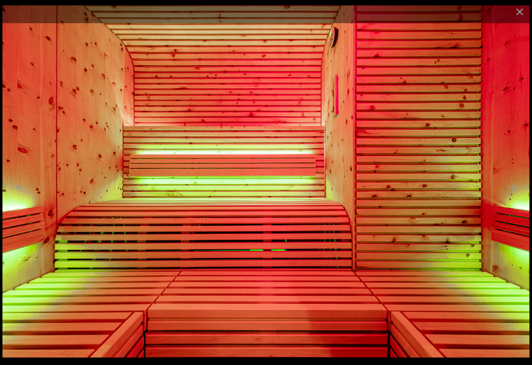
click at [512, 197] on button "Next slide" at bounding box center [512, 186] width 21 height 19
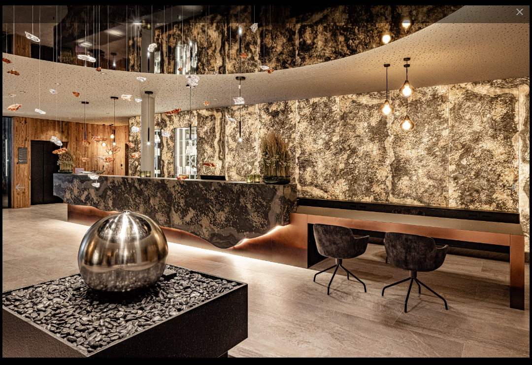
click at [510, 194] on button "Next slide" at bounding box center [512, 186] width 21 height 19
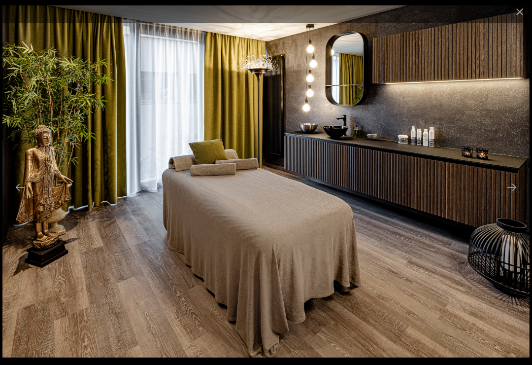
click at [512, 191] on button "Next slide" at bounding box center [512, 186] width 21 height 19
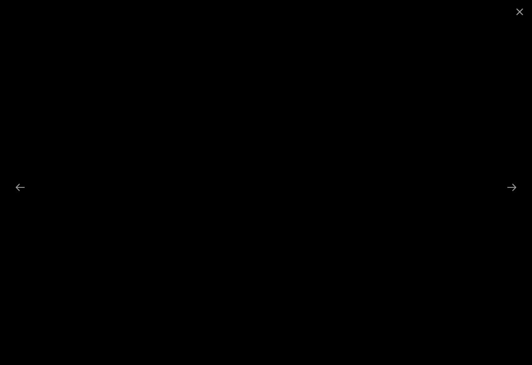
click at [511, 192] on button "Next slide" at bounding box center [512, 186] width 21 height 19
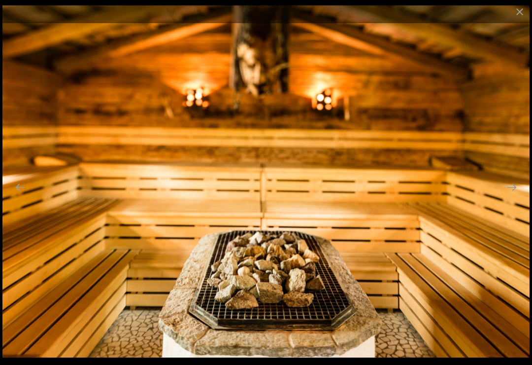
click at [512, 192] on button "Next slide" at bounding box center [512, 186] width 21 height 19
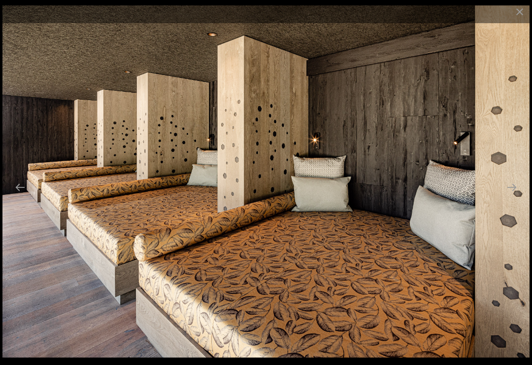
click at [516, 188] on button "Next slide" at bounding box center [512, 186] width 21 height 19
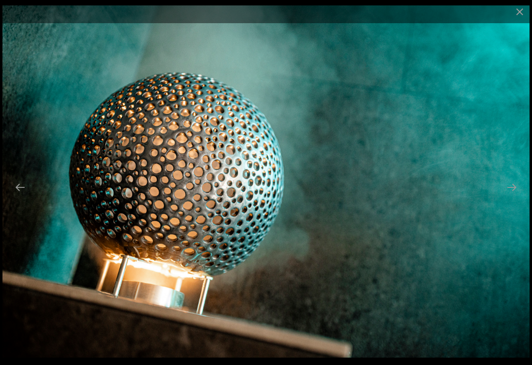
click at [513, 192] on button "Next slide" at bounding box center [512, 186] width 21 height 19
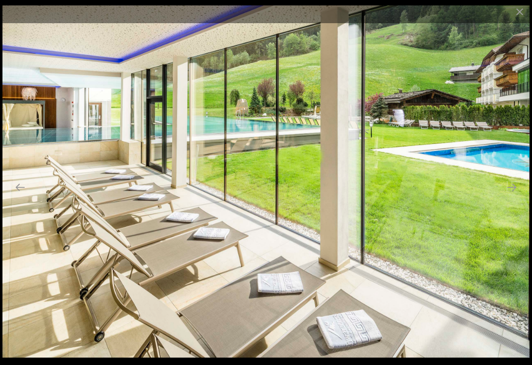
click at [513, 189] on button "Next slide" at bounding box center [512, 186] width 21 height 19
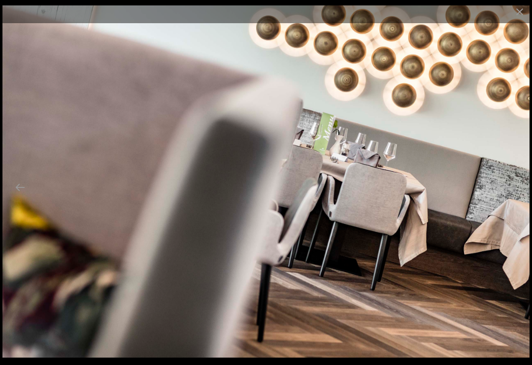
click at [514, 190] on button "Next slide" at bounding box center [512, 186] width 21 height 19
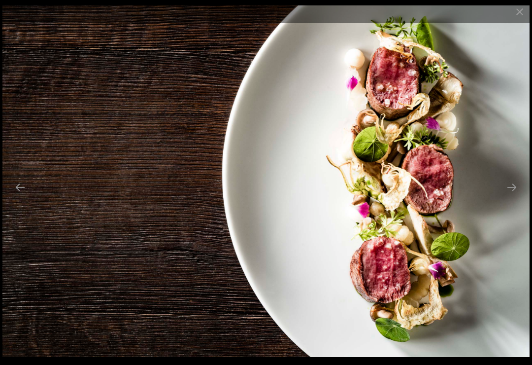
click at [519, 191] on button "Next slide" at bounding box center [512, 186] width 21 height 19
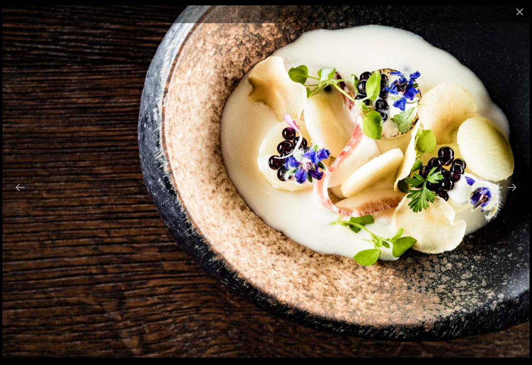
click at [512, 195] on button "Next slide" at bounding box center [512, 186] width 21 height 19
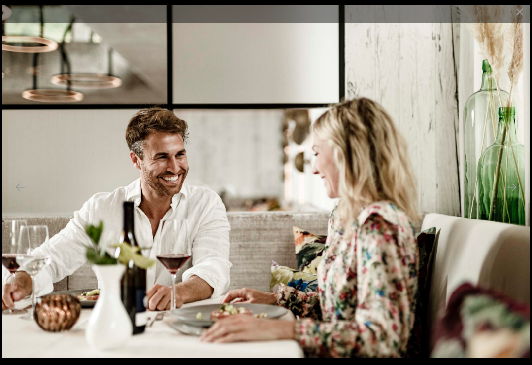
click at [510, 197] on button "Next slide" at bounding box center [512, 186] width 21 height 19
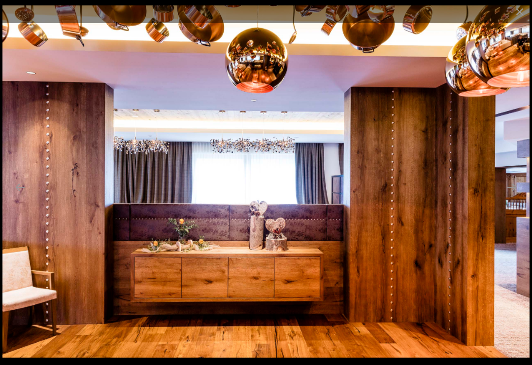
click at [508, 197] on button "Next slide" at bounding box center [512, 186] width 21 height 19
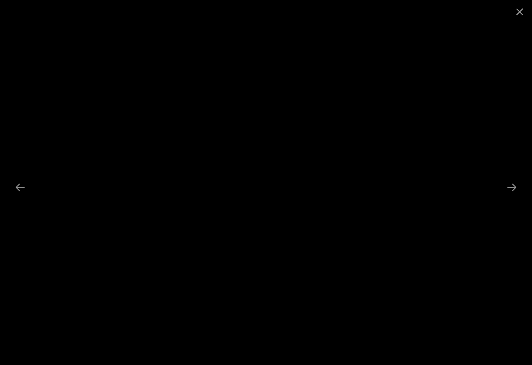
click at [513, 196] on button "Next slide" at bounding box center [512, 186] width 21 height 19
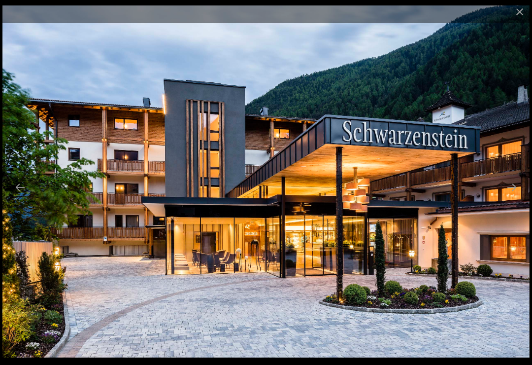
click at [511, 197] on button "Next slide" at bounding box center [512, 186] width 21 height 19
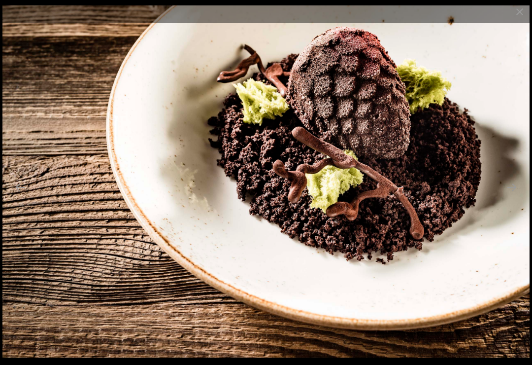
click at [515, 192] on button "Next slide" at bounding box center [512, 186] width 21 height 19
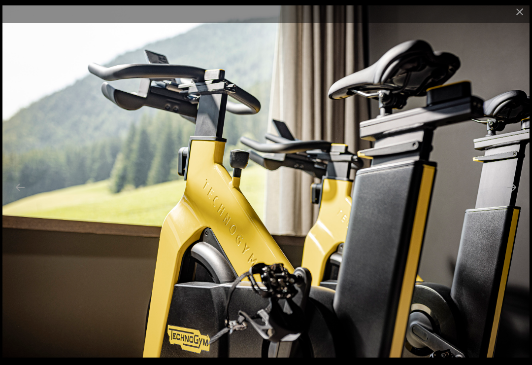
click at [513, 195] on button "Next slide" at bounding box center [512, 186] width 21 height 19
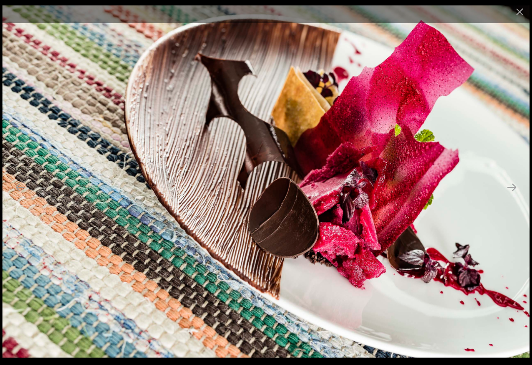
click at [517, 189] on button "Next slide" at bounding box center [512, 186] width 21 height 19
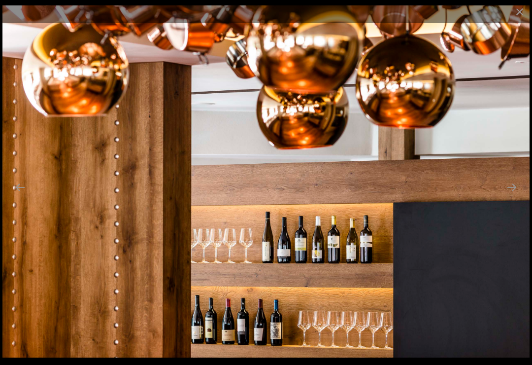
click at [518, 191] on button "Next slide" at bounding box center [512, 186] width 21 height 19
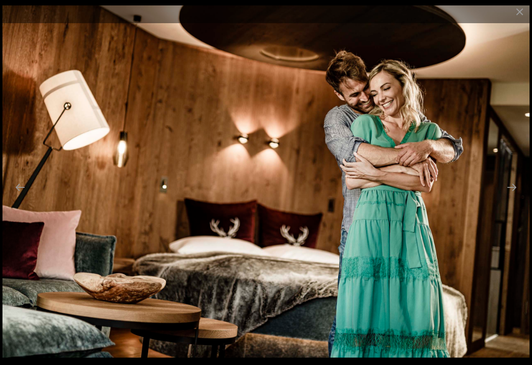
click at [513, 195] on button "Next slide" at bounding box center [512, 186] width 21 height 19
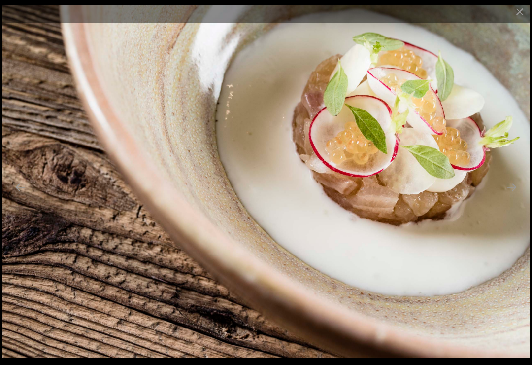
click at [511, 194] on button "Next slide" at bounding box center [512, 186] width 21 height 19
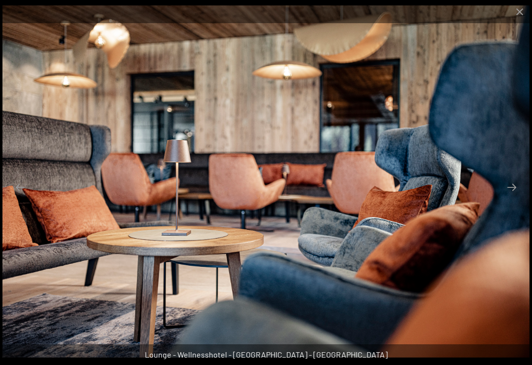
click at [513, 193] on button "Next slide" at bounding box center [512, 186] width 21 height 19
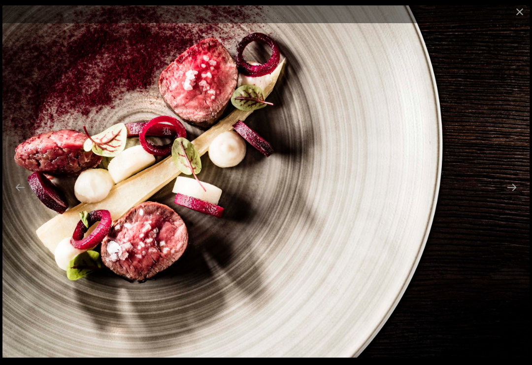
click at [514, 191] on button "Next slide" at bounding box center [512, 186] width 21 height 19
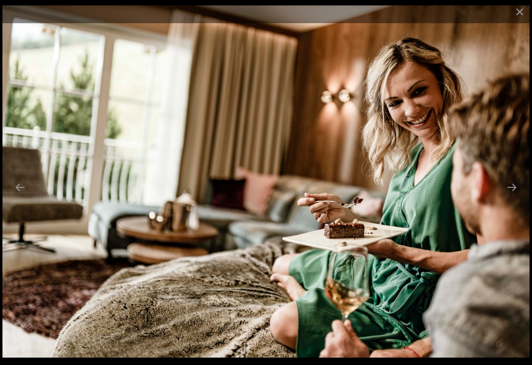
click at [512, 192] on button "Next slide" at bounding box center [512, 186] width 21 height 19
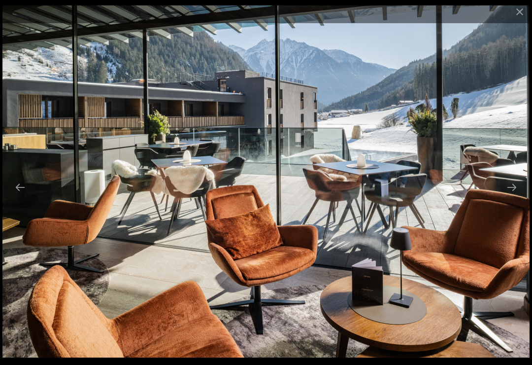
click at [512, 193] on button "Next slide" at bounding box center [512, 186] width 21 height 19
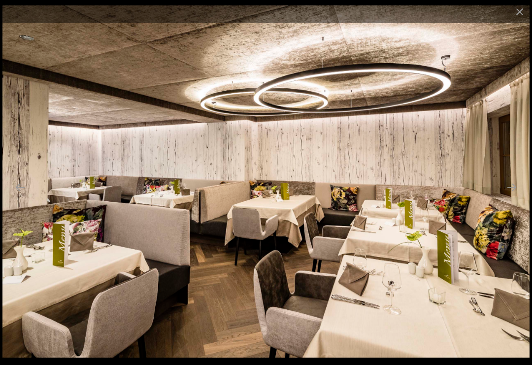
click at [517, 189] on button "Next slide" at bounding box center [512, 186] width 21 height 19
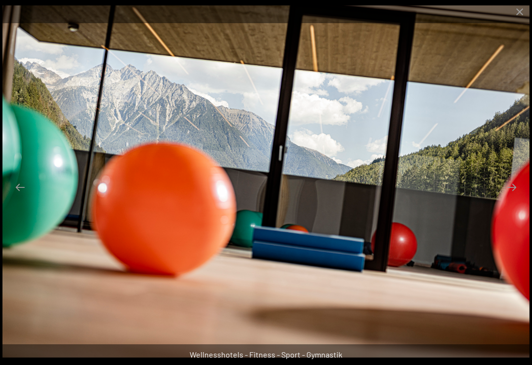
click at [515, 192] on button "Next slide" at bounding box center [512, 186] width 21 height 19
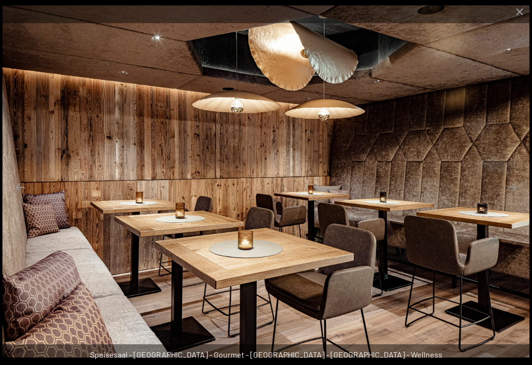
click at [514, 194] on button "Next slide" at bounding box center [512, 186] width 21 height 19
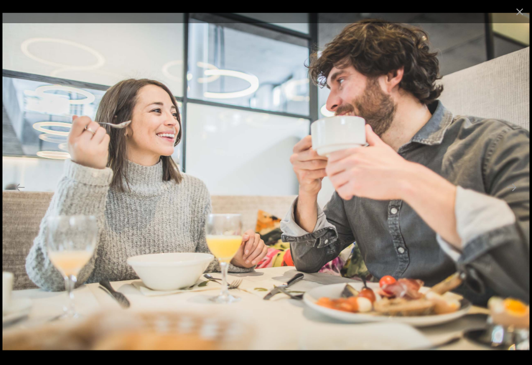
click at [515, 193] on button "Next slide" at bounding box center [512, 186] width 21 height 19
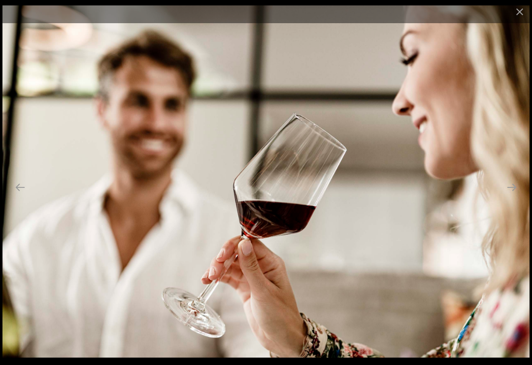
click at [513, 193] on button "Next slide" at bounding box center [512, 186] width 21 height 19
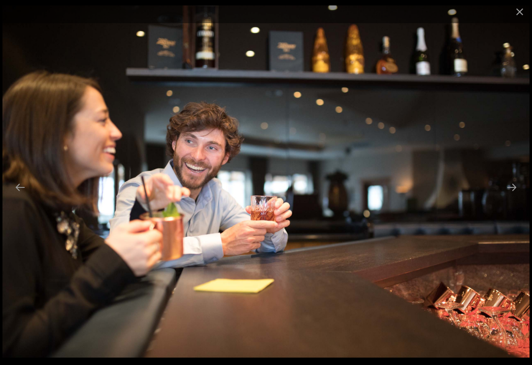
click at [513, 194] on button "Next slide" at bounding box center [512, 186] width 21 height 19
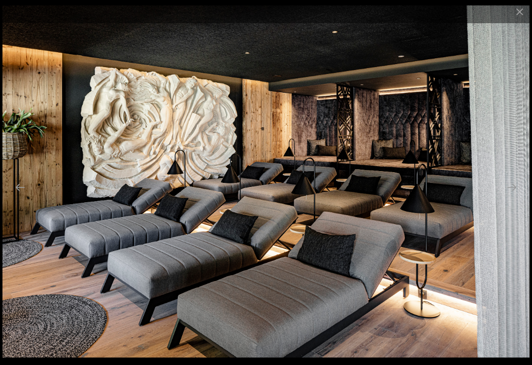
click at [516, 193] on button "Next slide" at bounding box center [512, 186] width 21 height 19
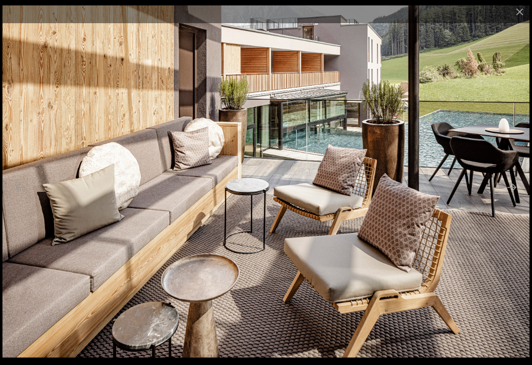
click at [510, 195] on button "Next slide" at bounding box center [512, 186] width 21 height 19
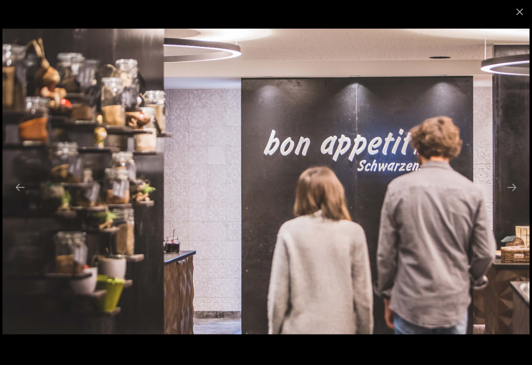
click at [516, 193] on button "Next slide" at bounding box center [512, 186] width 21 height 19
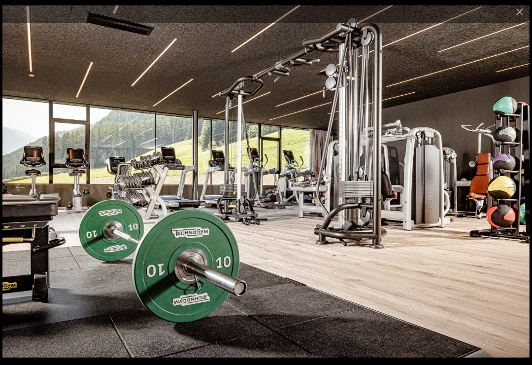
click at [516, 193] on button "Next slide" at bounding box center [512, 186] width 21 height 19
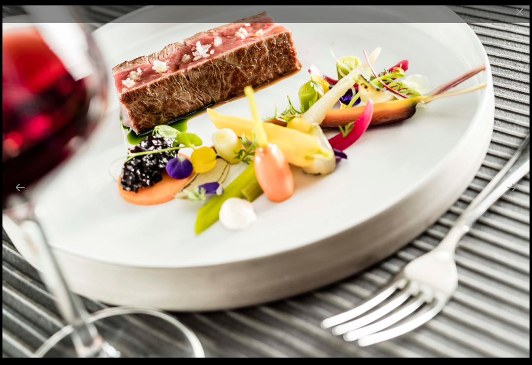
click at [512, 195] on button "Next slide" at bounding box center [512, 186] width 21 height 19
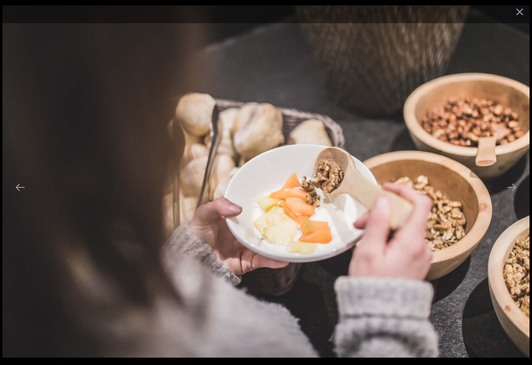
click at [516, 194] on button "Next slide" at bounding box center [512, 186] width 21 height 19
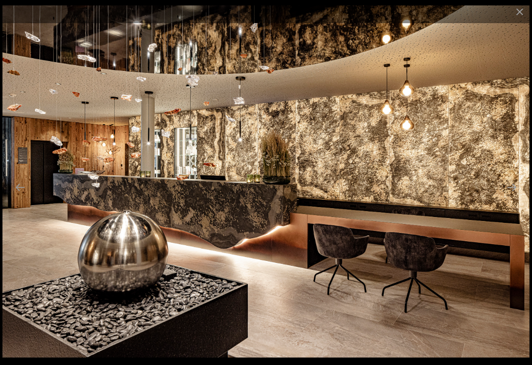
click at [515, 194] on button "Next slide" at bounding box center [512, 186] width 21 height 19
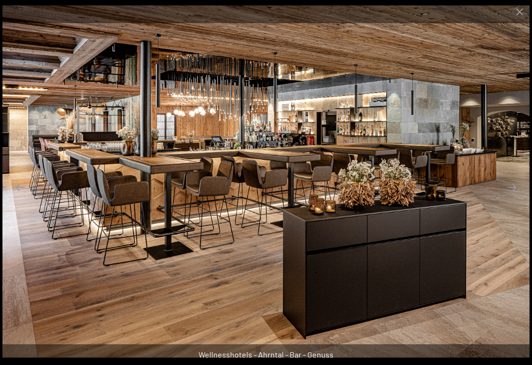
click at [513, 193] on button "Next slide" at bounding box center [512, 186] width 21 height 19
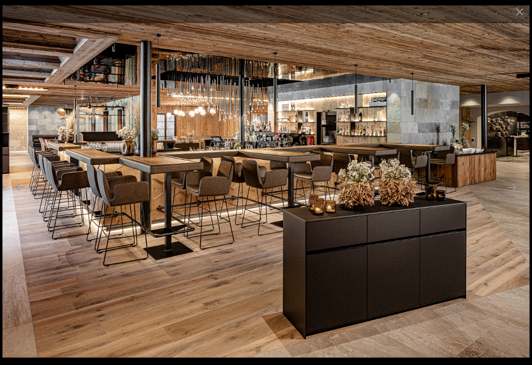
click at [512, 195] on button "Next slide" at bounding box center [512, 186] width 21 height 19
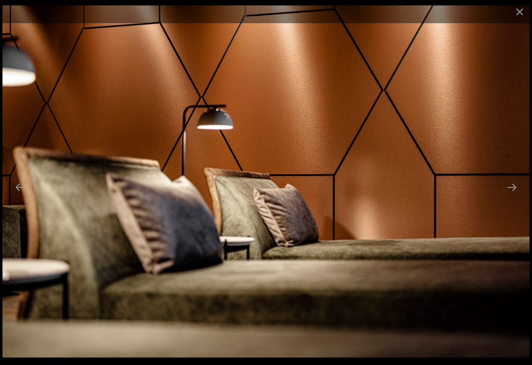
click at [520, 191] on button "Next slide" at bounding box center [512, 186] width 21 height 19
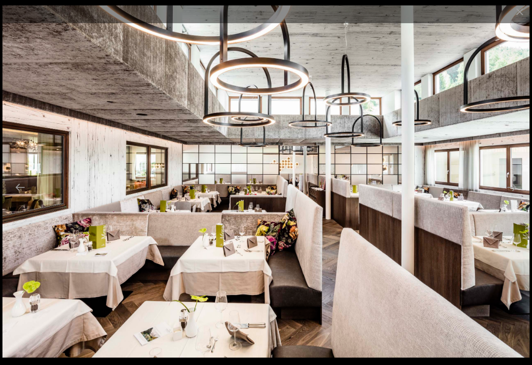
click at [513, 195] on button "Next slide" at bounding box center [512, 186] width 21 height 19
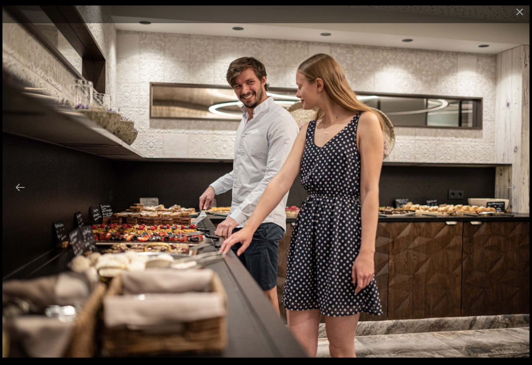
click at [512, 195] on button "Next slide" at bounding box center [512, 186] width 21 height 19
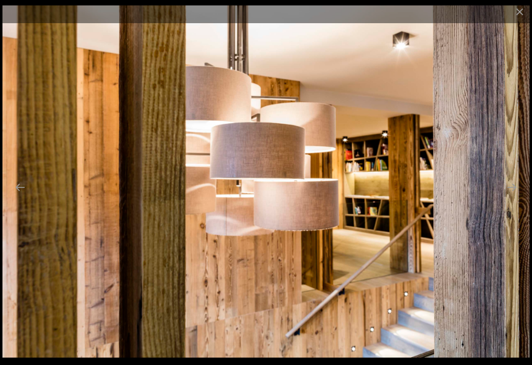
click at [512, 194] on button "Next slide" at bounding box center [512, 186] width 21 height 19
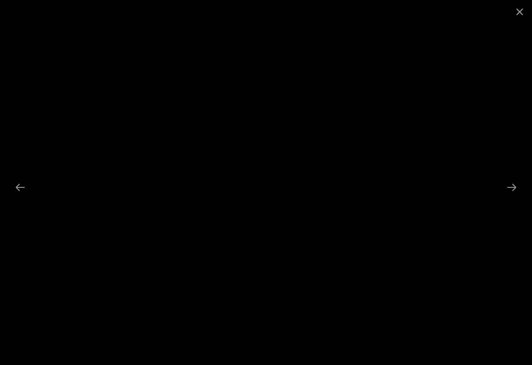
click at [516, 193] on button "Next slide" at bounding box center [512, 186] width 21 height 19
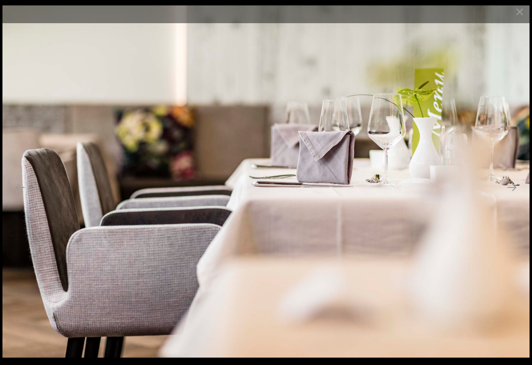
click at [514, 191] on button "Next slide" at bounding box center [512, 186] width 21 height 19
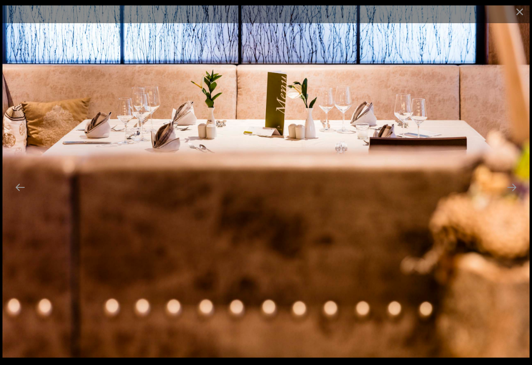
click at [517, 190] on button "Next slide" at bounding box center [512, 186] width 21 height 19
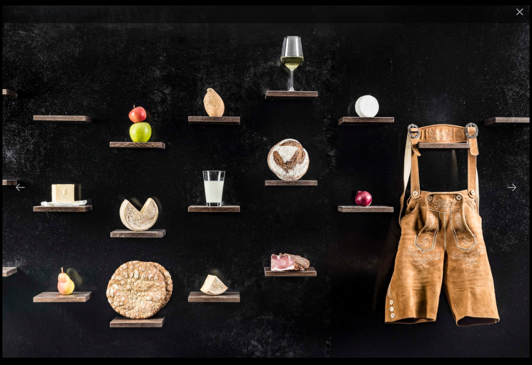
click at [512, 194] on button "Next slide" at bounding box center [512, 186] width 21 height 19
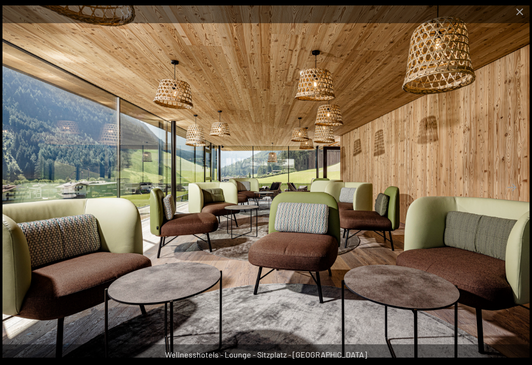
click at [511, 195] on button "Next slide" at bounding box center [512, 186] width 21 height 19
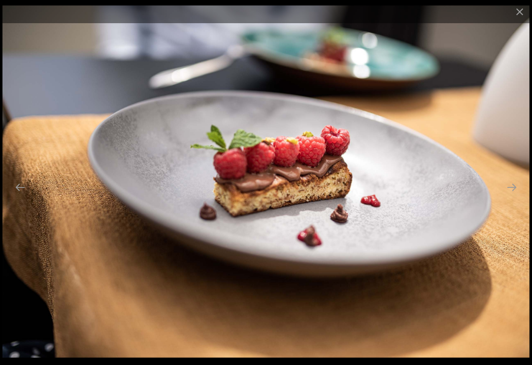
click at [515, 192] on button "Next slide" at bounding box center [512, 186] width 21 height 19
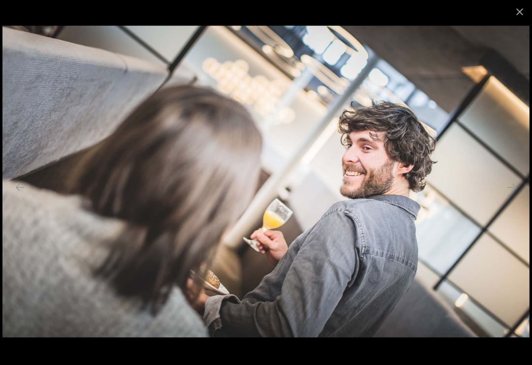
click at [519, 190] on button "Next slide" at bounding box center [512, 186] width 21 height 19
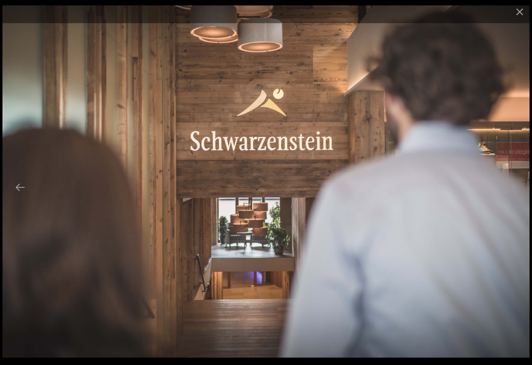
click at [512, 194] on button "Next slide" at bounding box center [512, 186] width 21 height 19
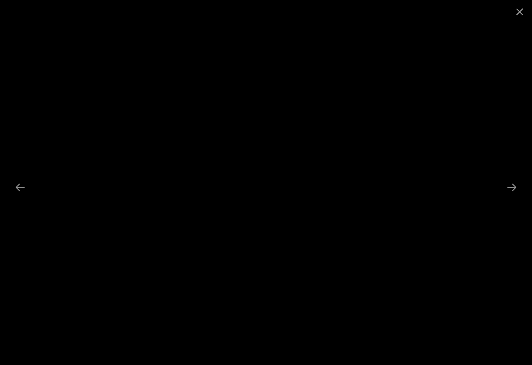
click at [516, 193] on button "Next slide" at bounding box center [512, 186] width 21 height 19
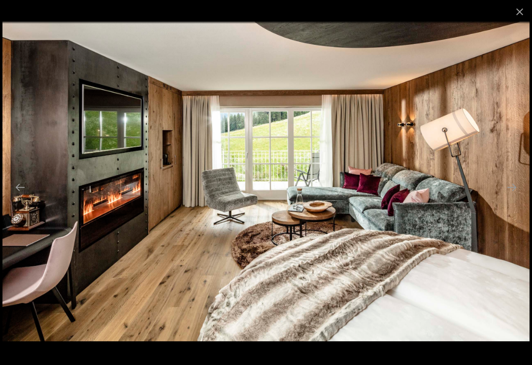
click at [519, 189] on button "Next slide" at bounding box center [512, 186] width 21 height 19
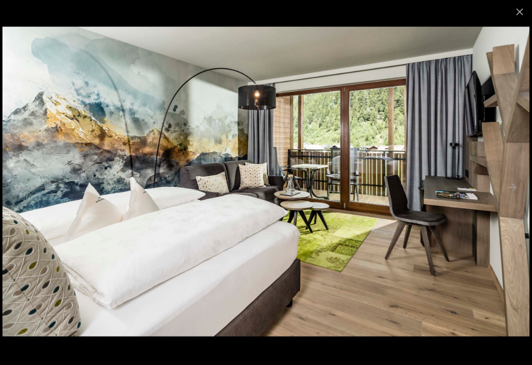
click at [513, 194] on button "Next slide" at bounding box center [512, 186] width 21 height 19
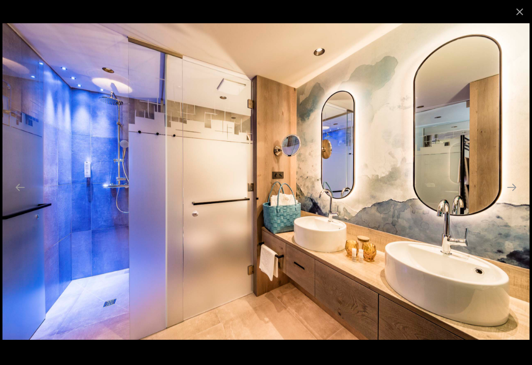
click at [518, 192] on button "Next slide" at bounding box center [512, 186] width 21 height 19
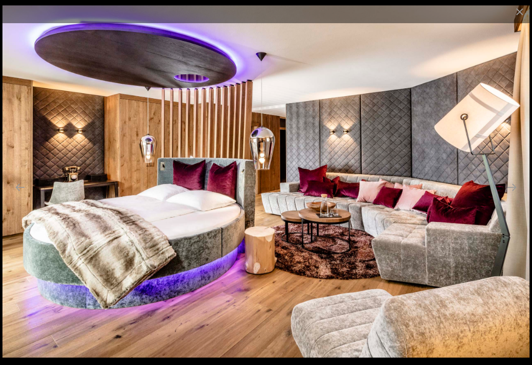
click at [516, 190] on button "Next slide" at bounding box center [512, 186] width 21 height 19
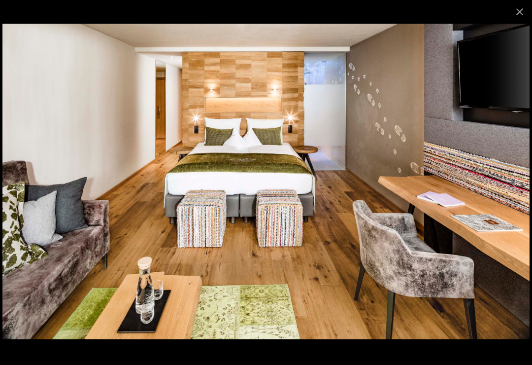
click at [515, 4] on button "Close gallery" at bounding box center [519, 11] width 25 height 23
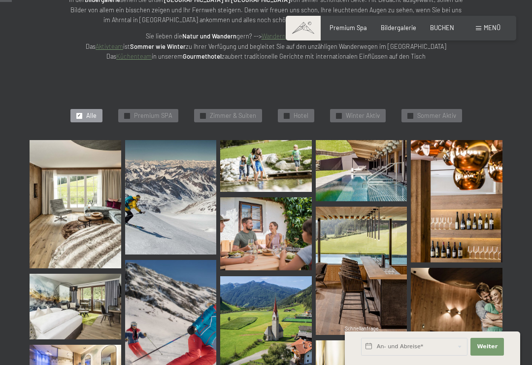
click at [210, 111] on span "Zimmer & Suiten" at bounding box center [233, 115] width 46 height 9
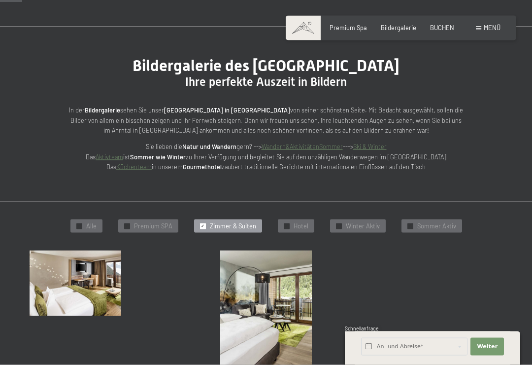
scroll to position [0, 0]
